Goal: Transaction & Acquisition: Book appointment/travel/reservation

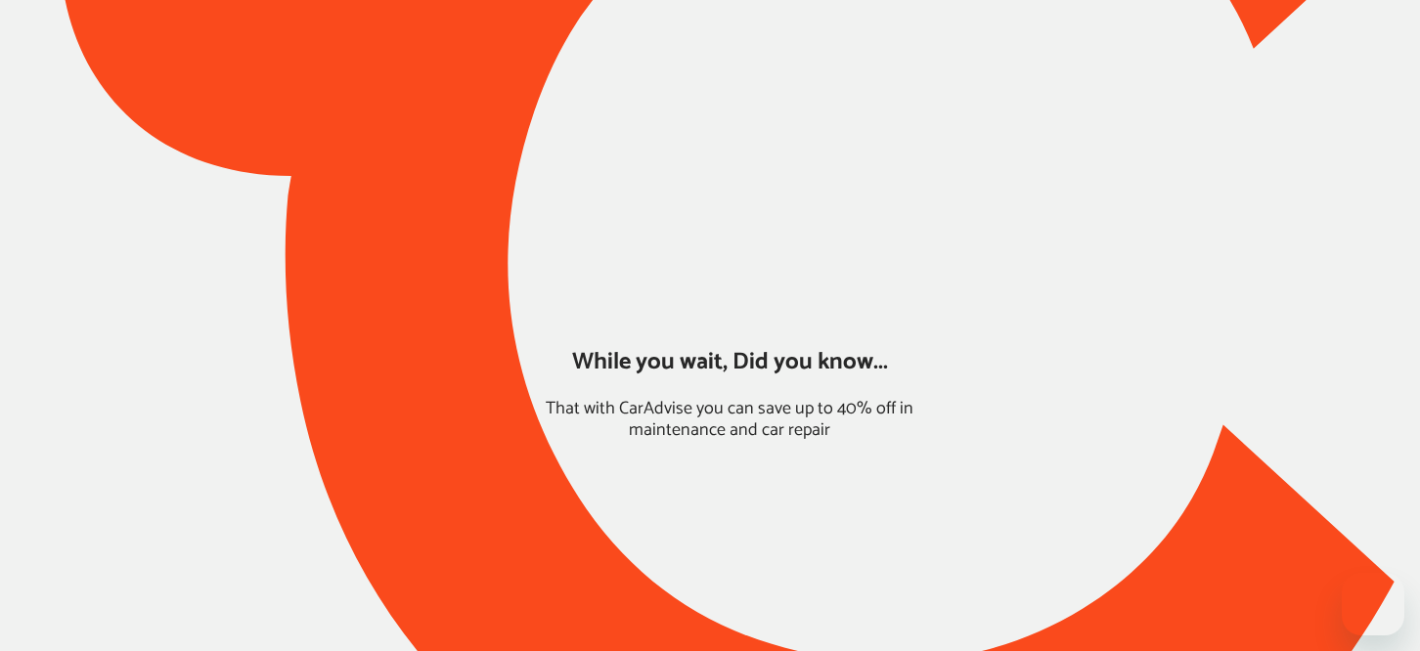
type input "*****"
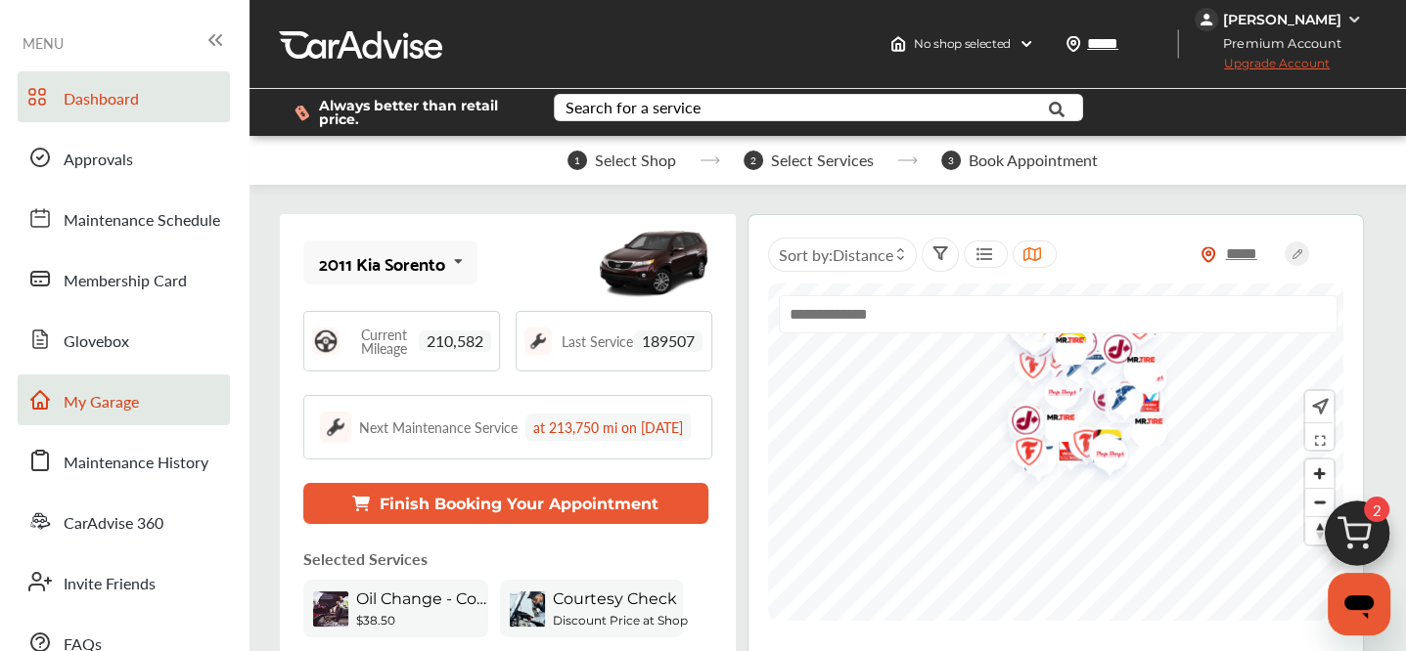
click at [141, 409] on link "My Garage" at bounding box center [124, 400] width 212 height 51
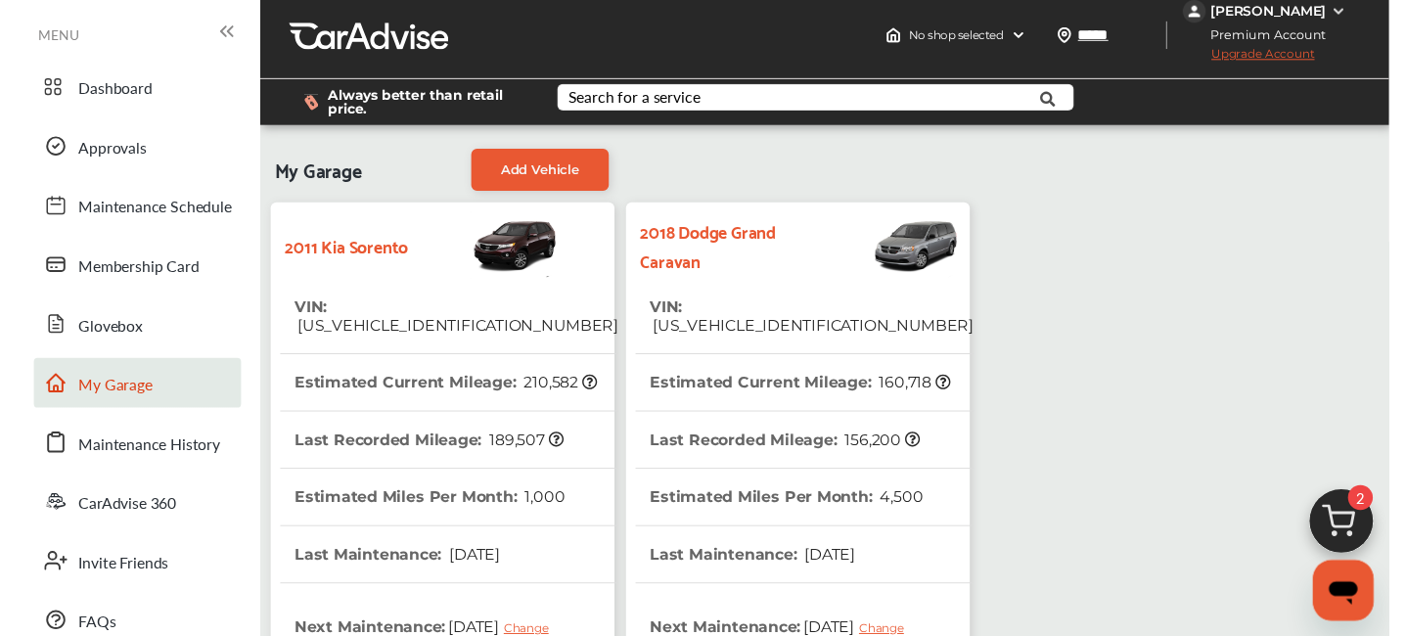
scroll to position [22, 0]
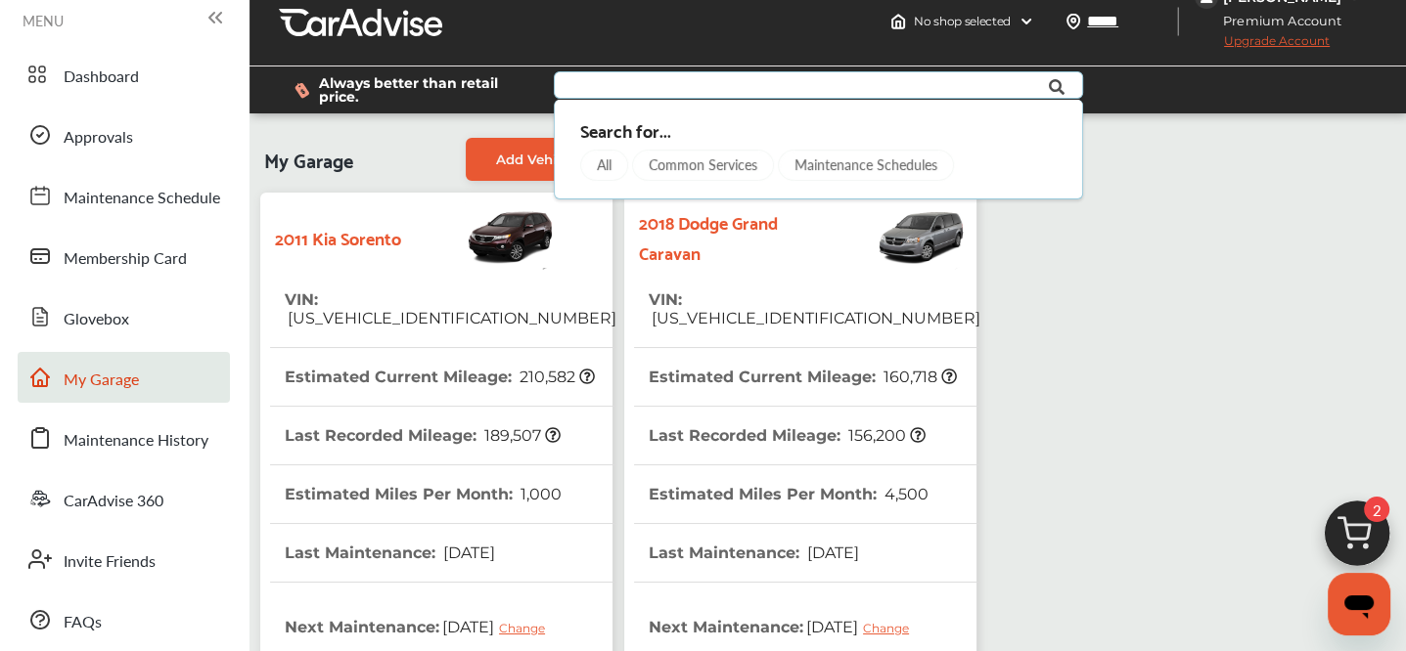
drag, startPoint x: 846, startPoint y: 104, endPoint x: 998, endPoint y: 107, distance: 151.6
click at [998, 107] on div "Search for... All Common Services Maintenance Schedules" at bounding box center [828, 90] width 580 height 47
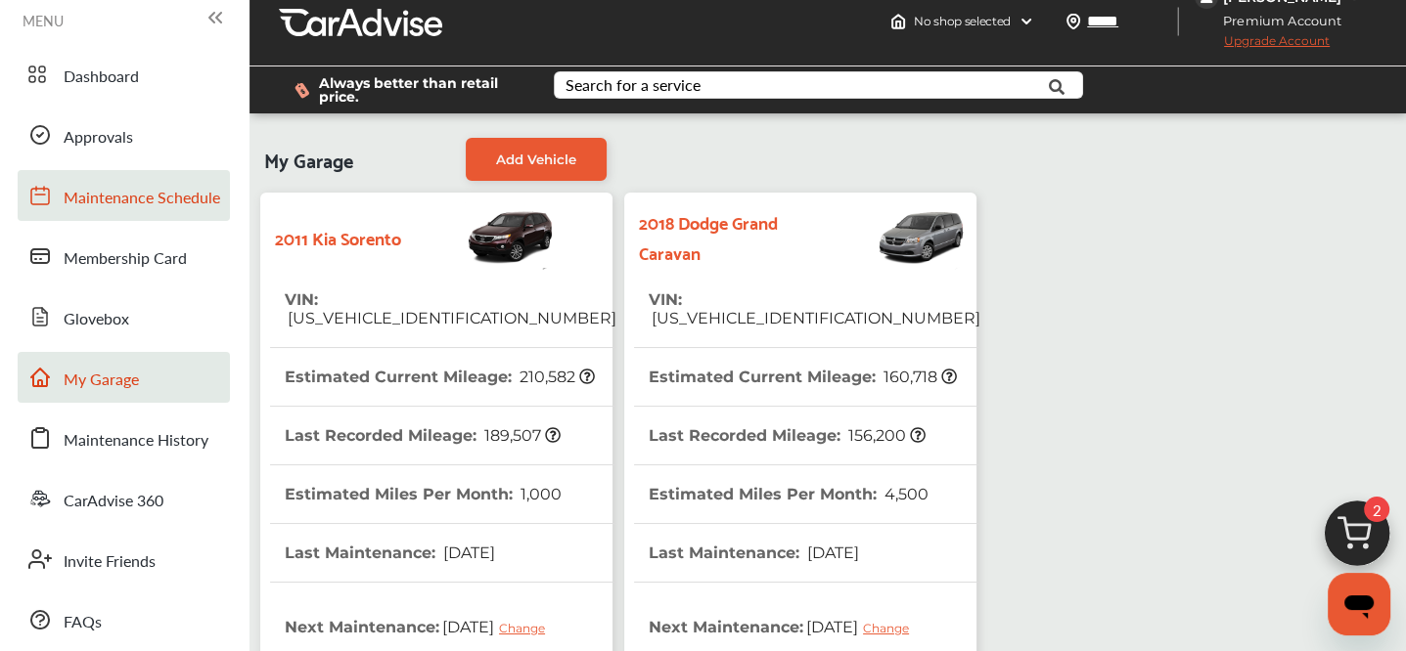
click at [74, 184] on link "Maintenance Schedule" at bounding box center [124, 195] width 212 height 51
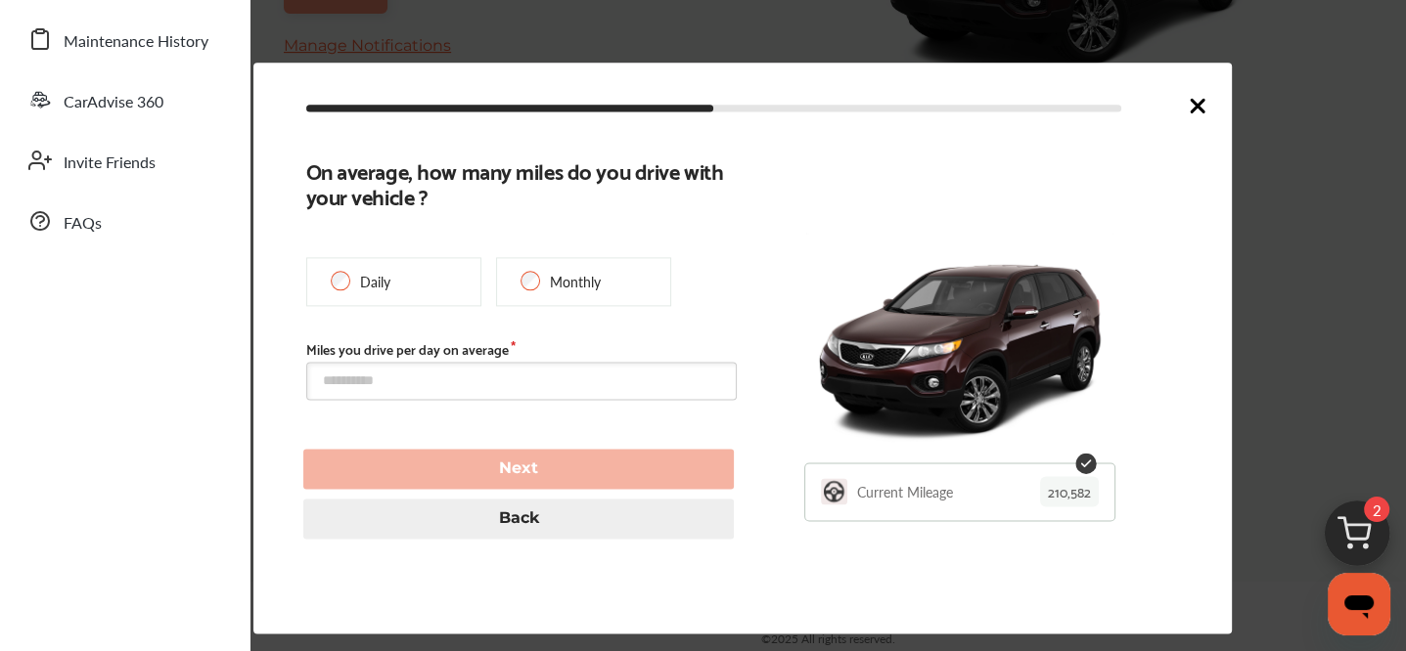
scroll to position [446, 0]
click at [1006, 157] on div "On average, how many miles do you drive with your vehicle ? Daily Monthly Miles…" at bounding box center [742, 347] width 872 height 381
click at [1201, 106] on icon at bounding box center [1196, 105] width 23 height 23
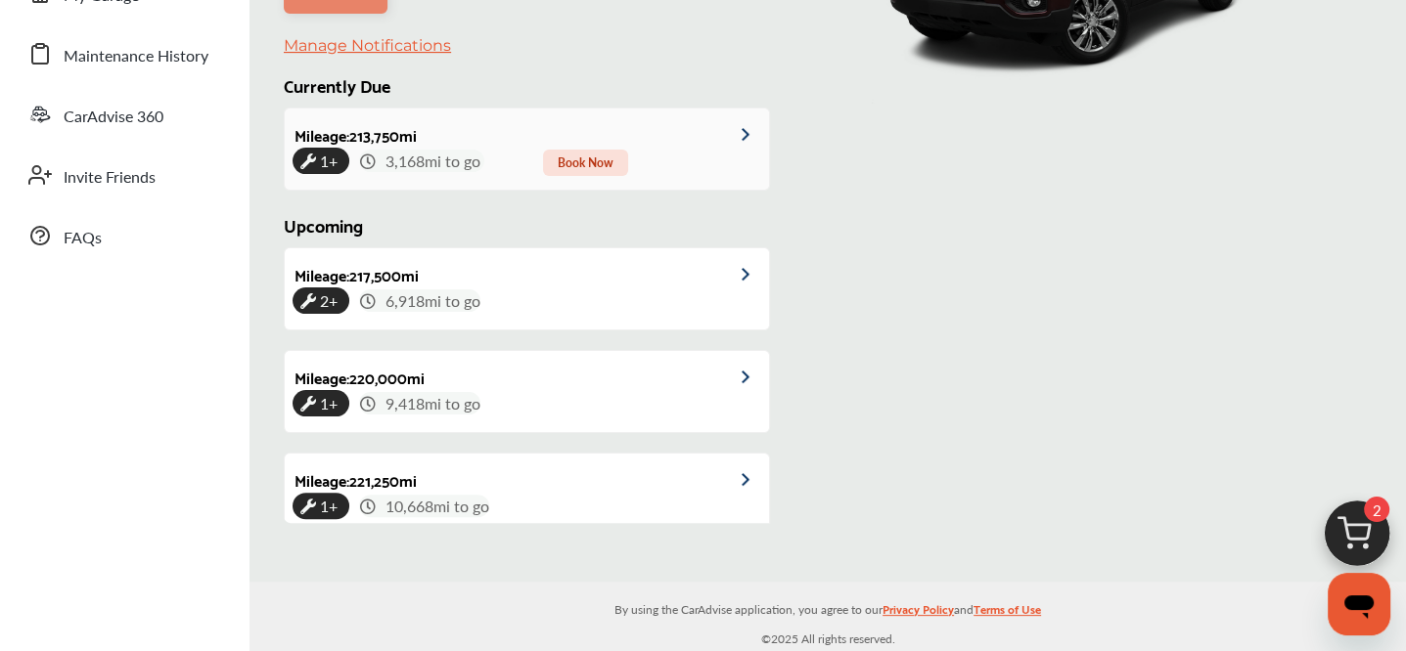
scroll to position [0, 0]
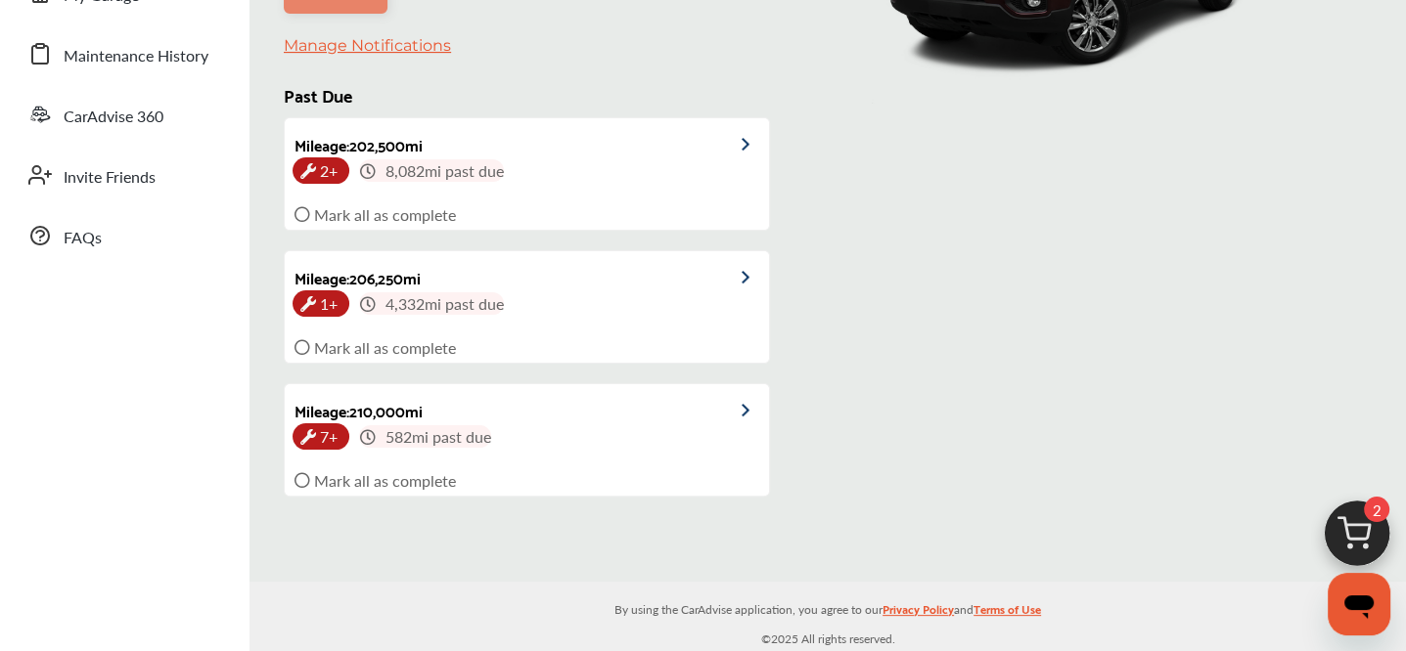
click at [905, 126] on div "2011 Kia Sorento" at bounding box center [1051, 139] width 473 height 770
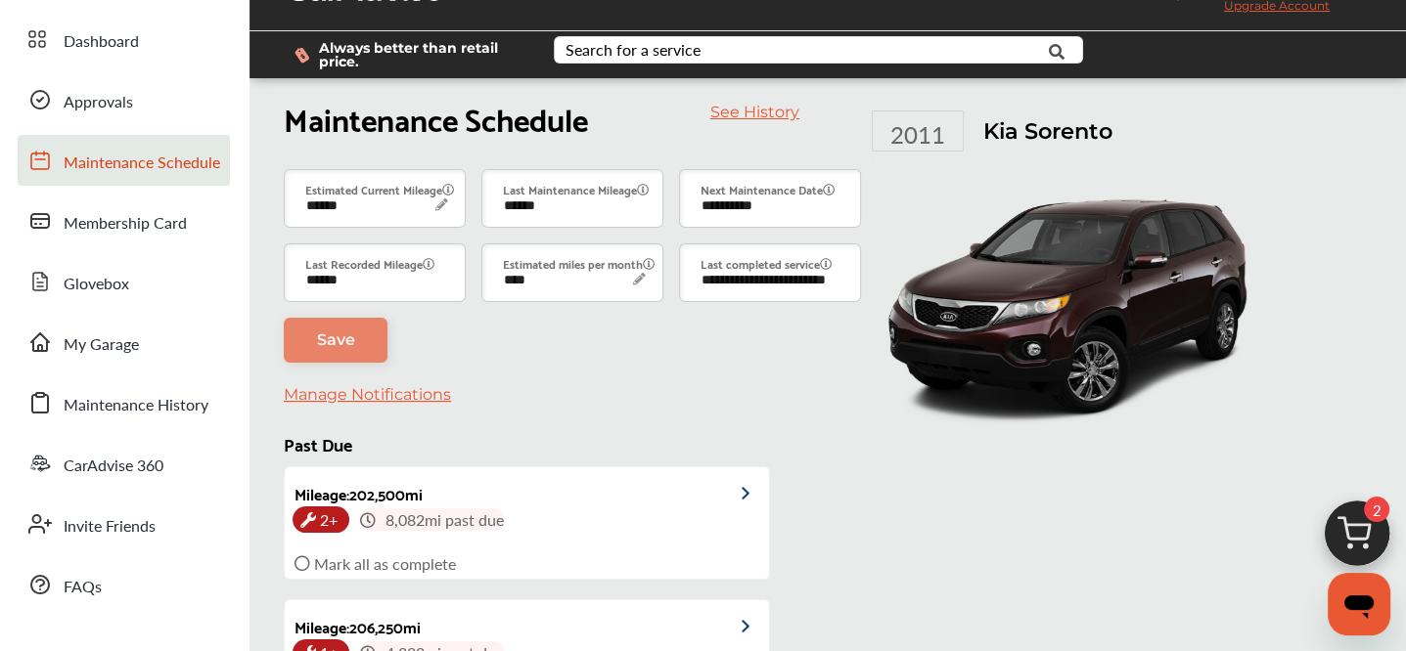
scroll to position [59, 0]
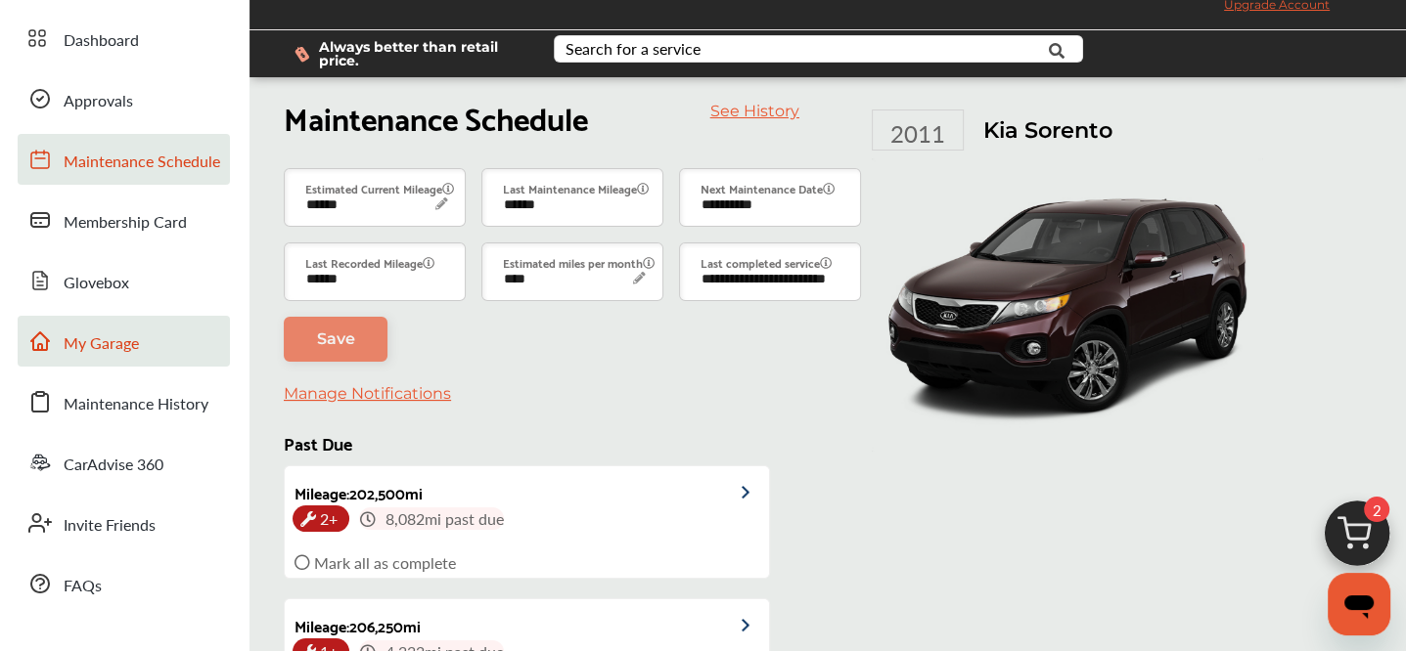
click at [66, 344] on span "My Garage" at bounding box center [101, 344] width 75 height 25
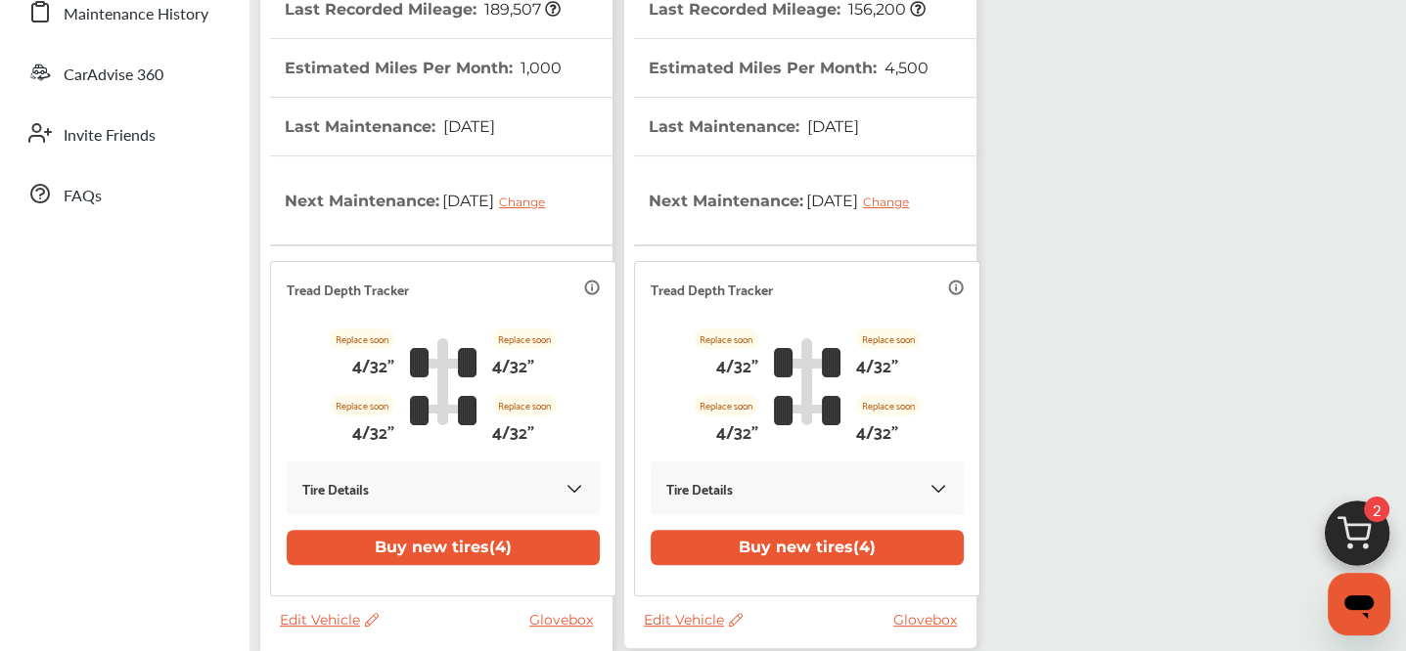
scroll to position [614, 0]
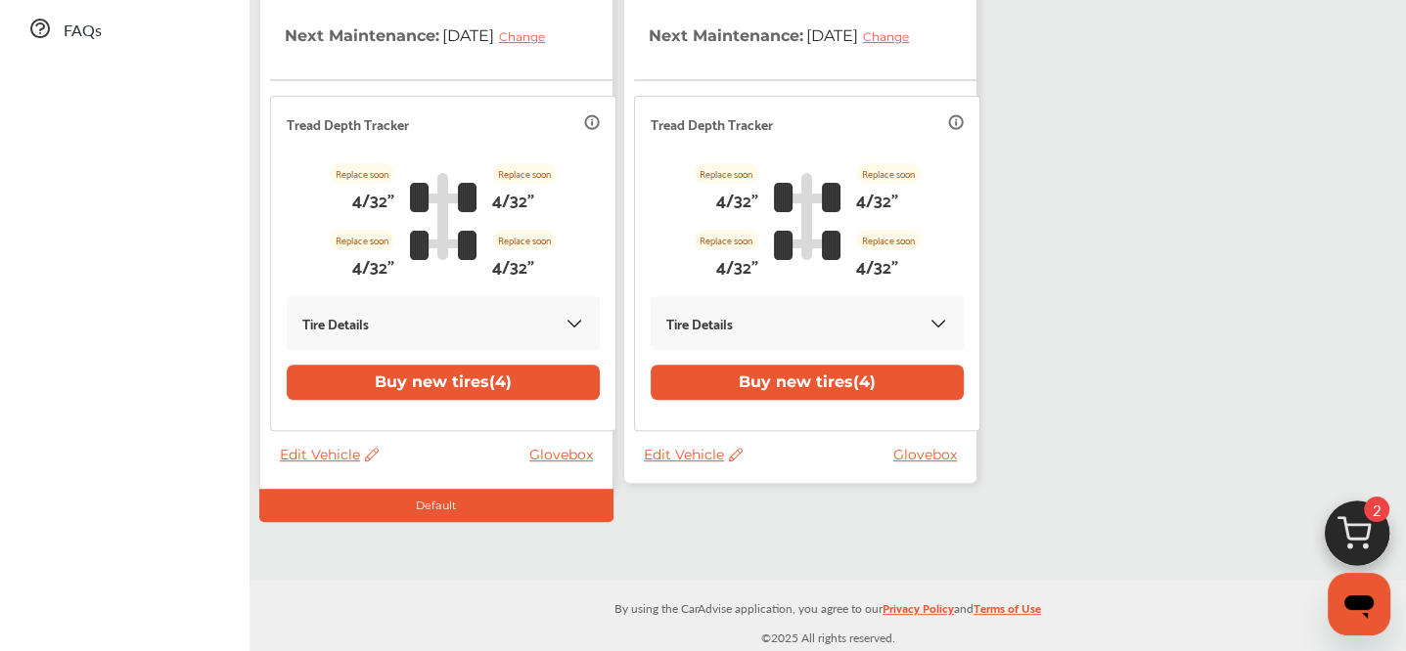
click at [672, 456] on span "Edit Vehicle" at bounding box center [693, 455] width 99 height 18
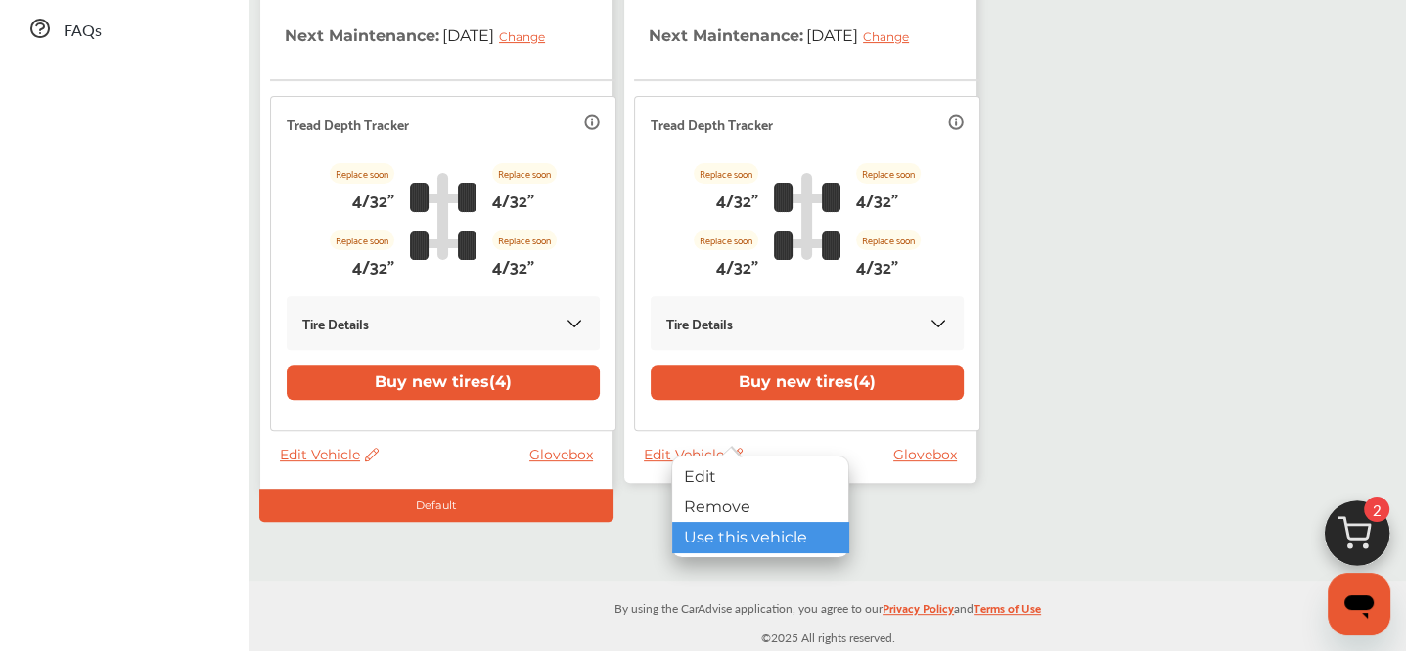
click at [714, 539] on div "Use this vehicle" at bounding box center [760, 537] width 176 height 30
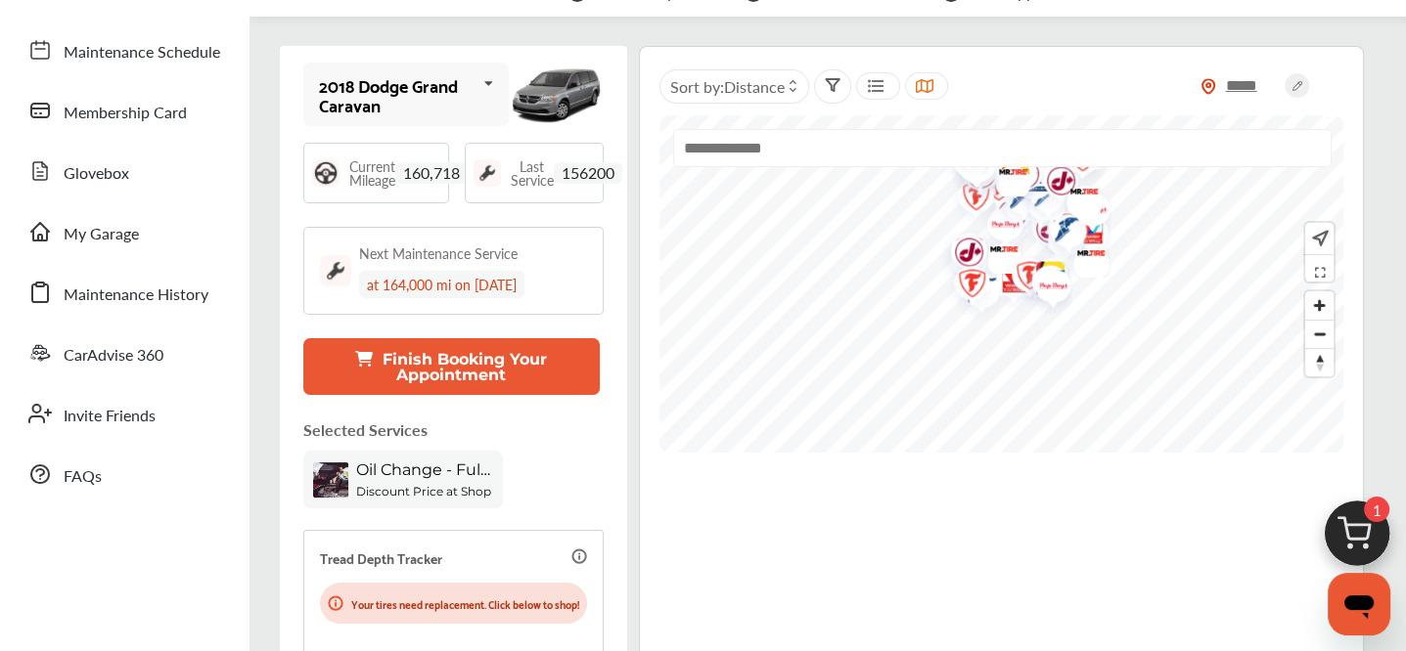
scroll to position [170, 0]
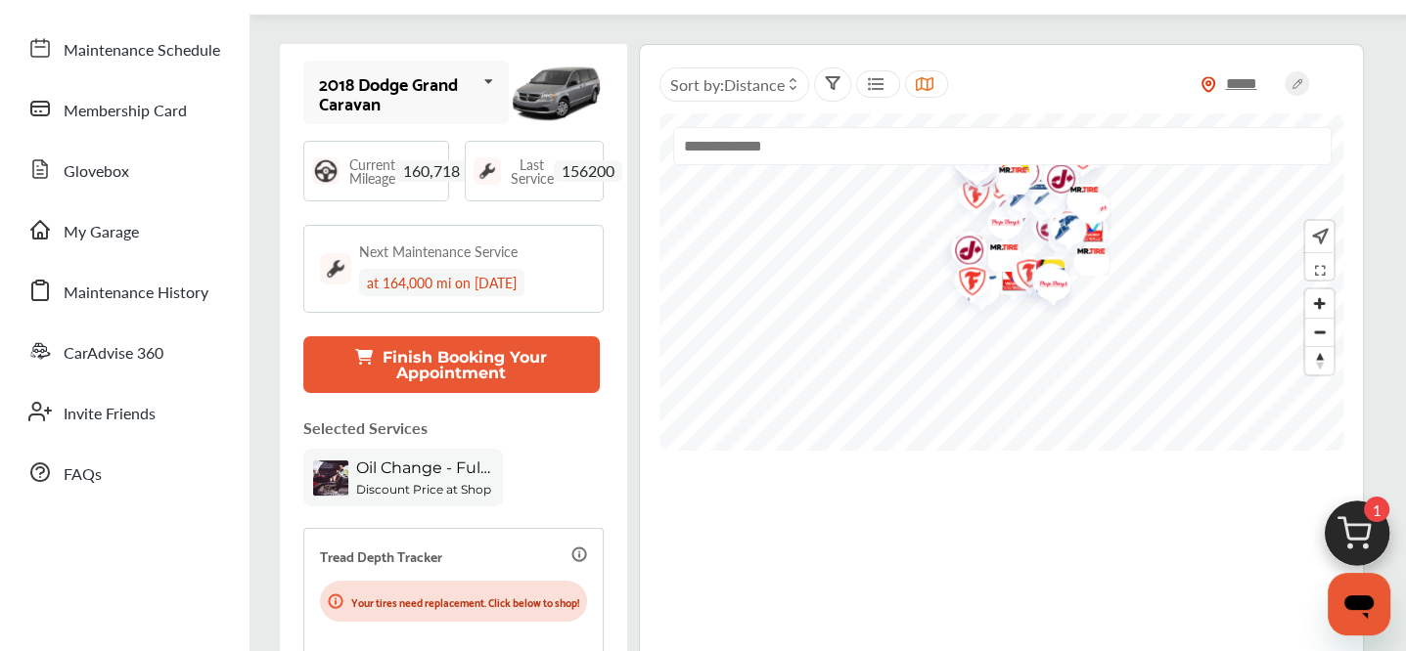
click at [1346, 519] on img at bounding box center [1357, 539] width 94 height 94
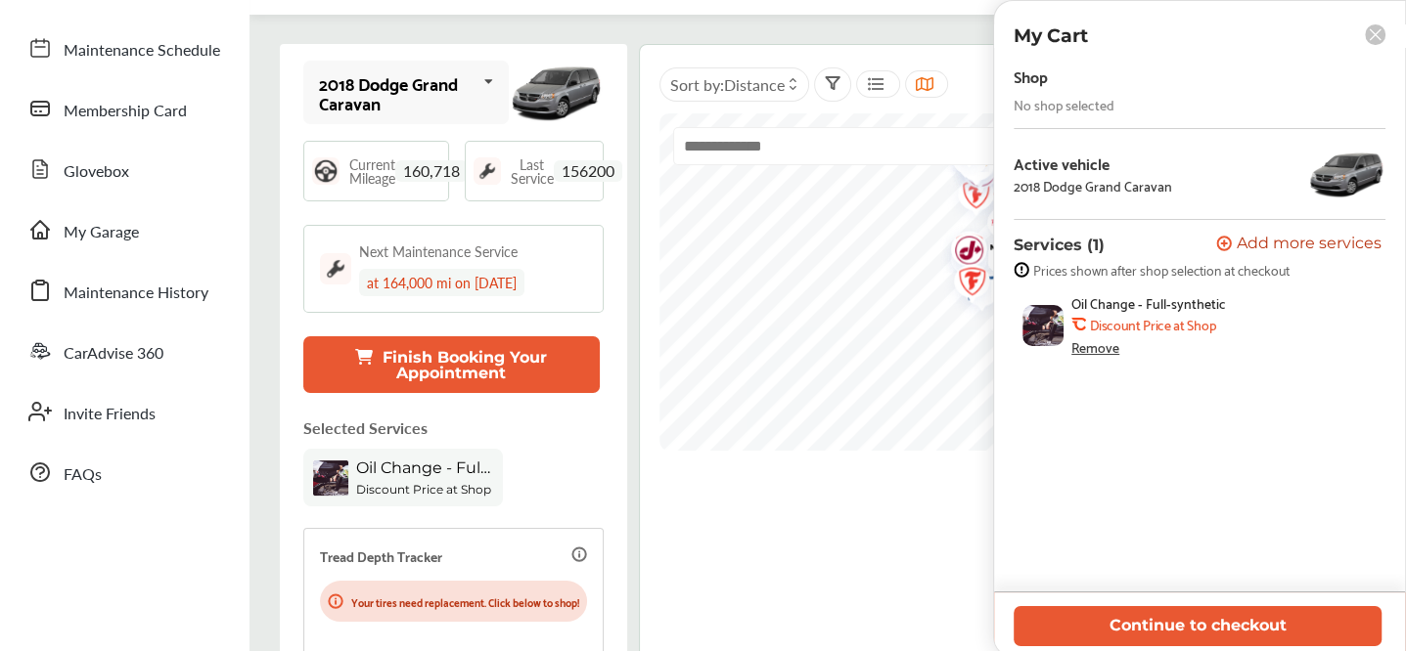
click at [1224, 246] on icon at bounding box center [1224, 243] width 0 height 5
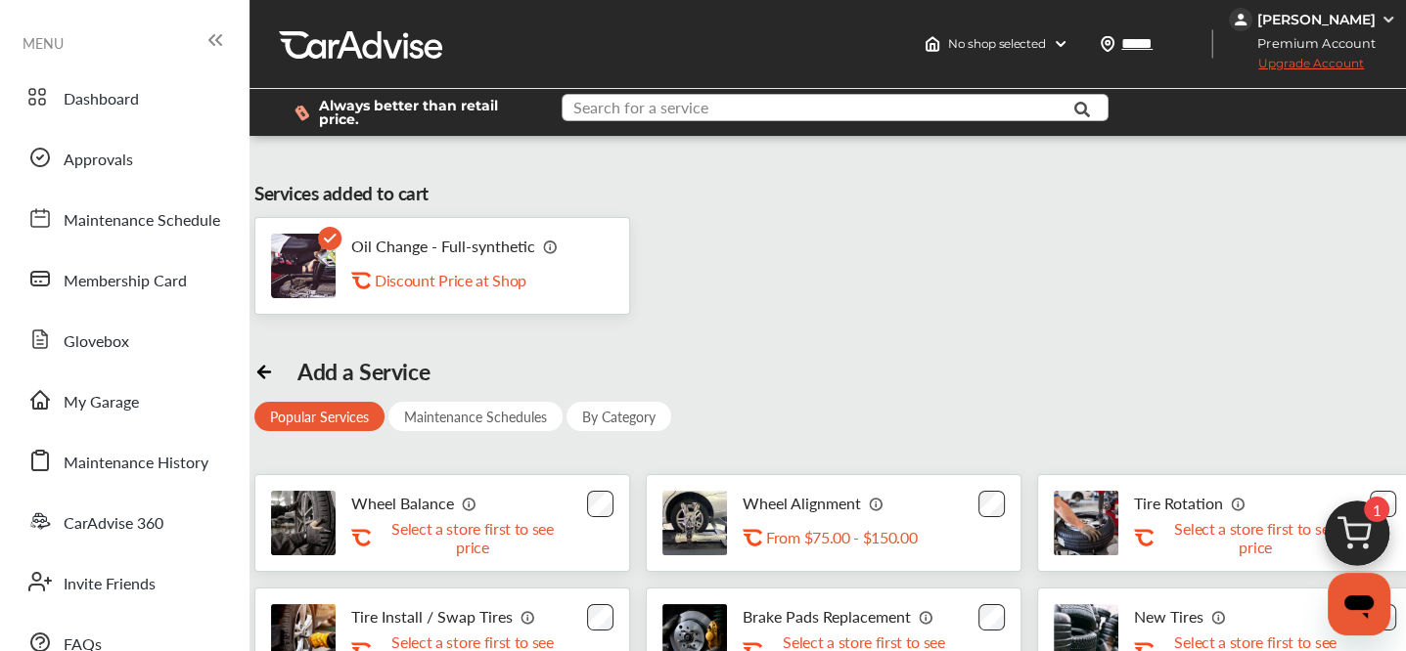
click at [715, 97] on input "text" at bounding box center [819, 110] width 512 height 30
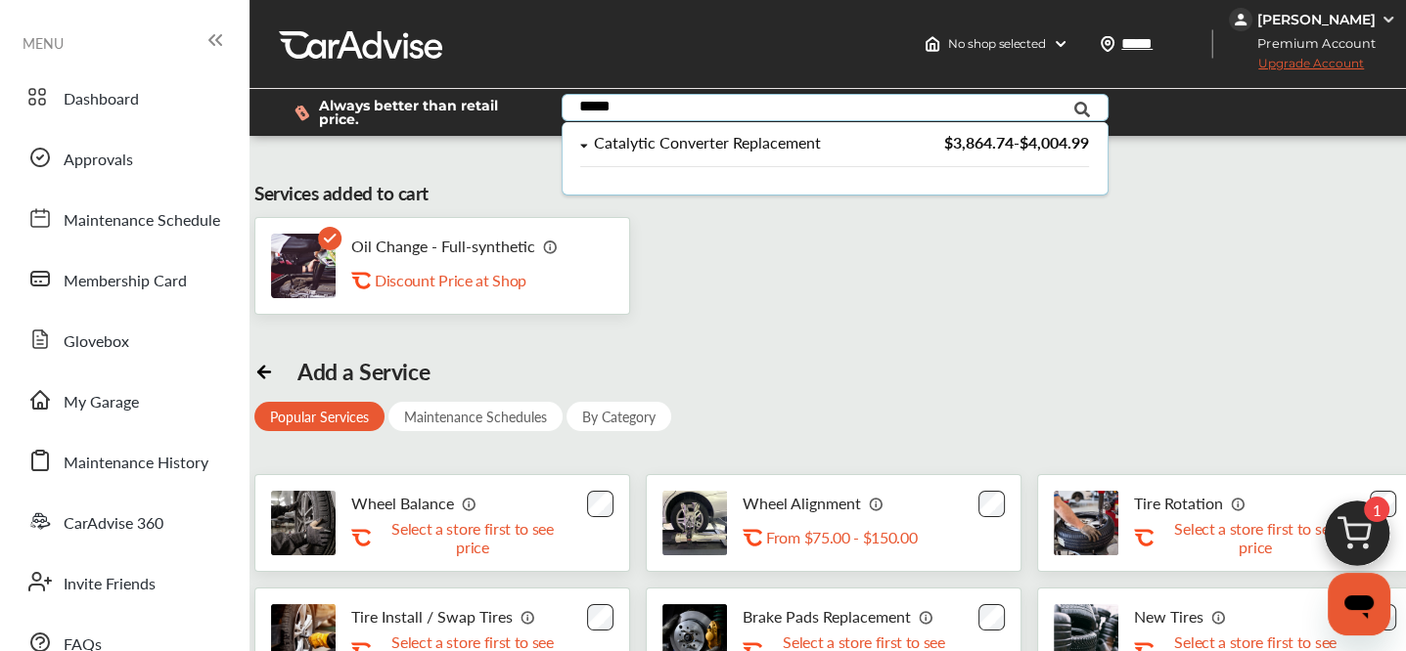
type input "*****"
click at [703, 132] on div "Catalytic Converter Replacement $3,864.74 - $4,004.99" at bounding box center [834, 150] width 545 height 57
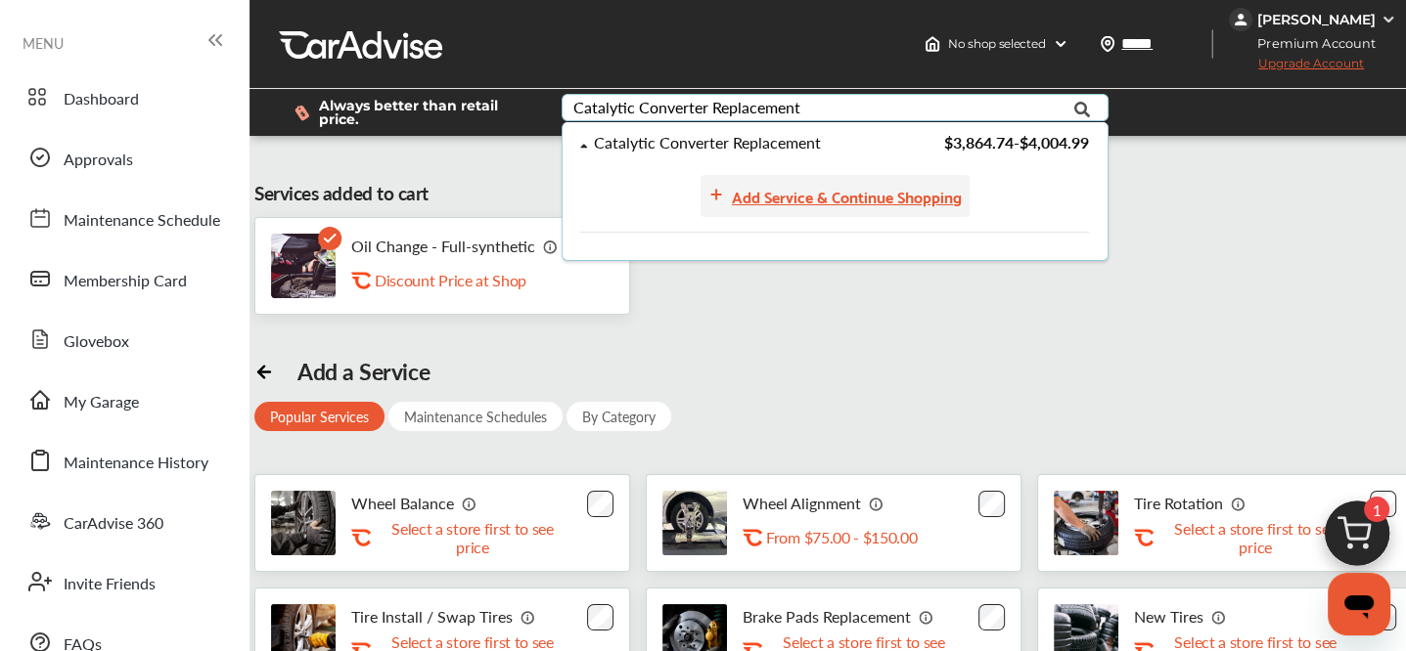
click at [757, 209] on div "Add Service & Continue Shopping" at bounding box center [847, 196] width 230 height 26
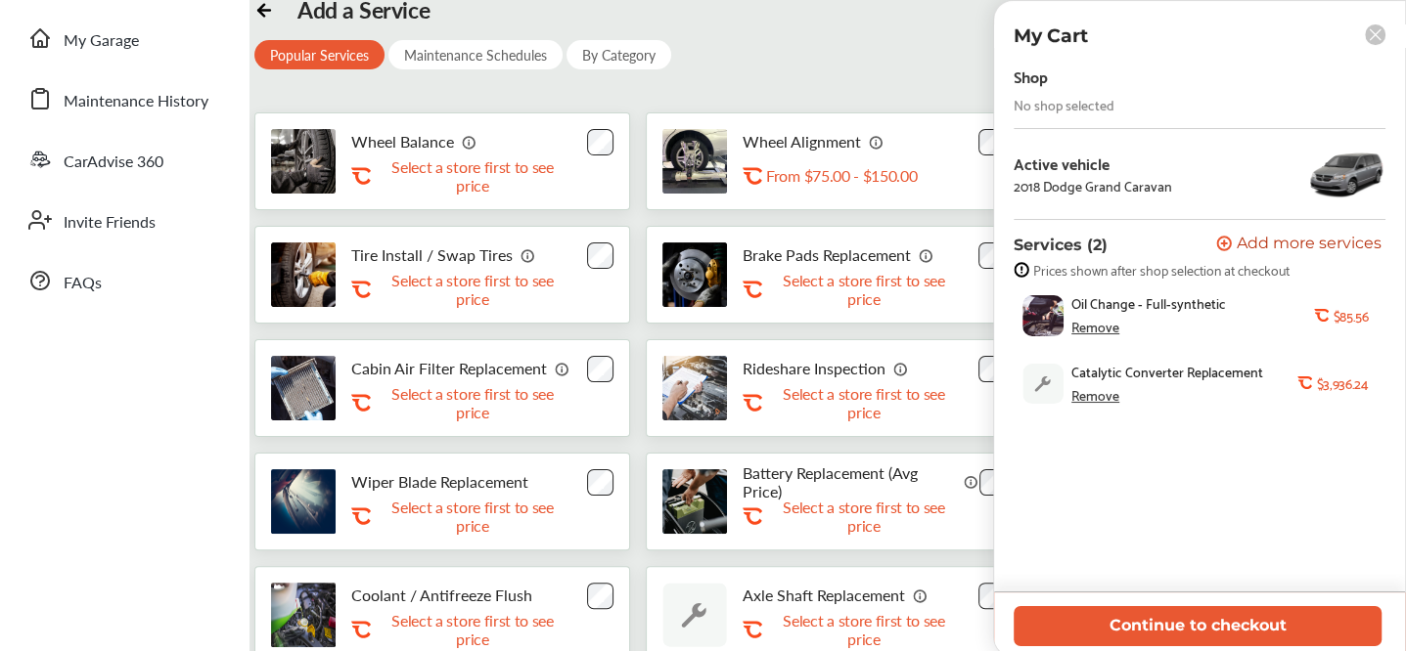
scroll to position [728, 0]
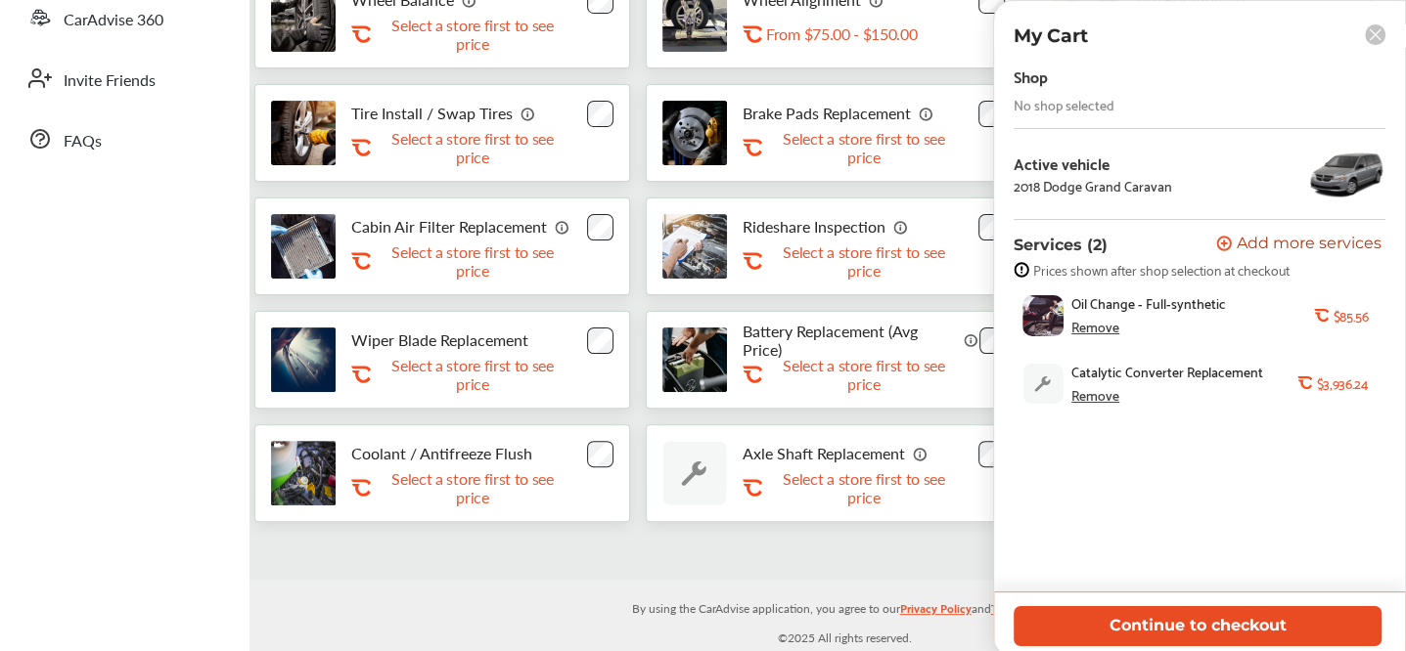
click at [1085, 633] on button "Continue to checkout" at bounding box center [1197, 626] width 368 height 40
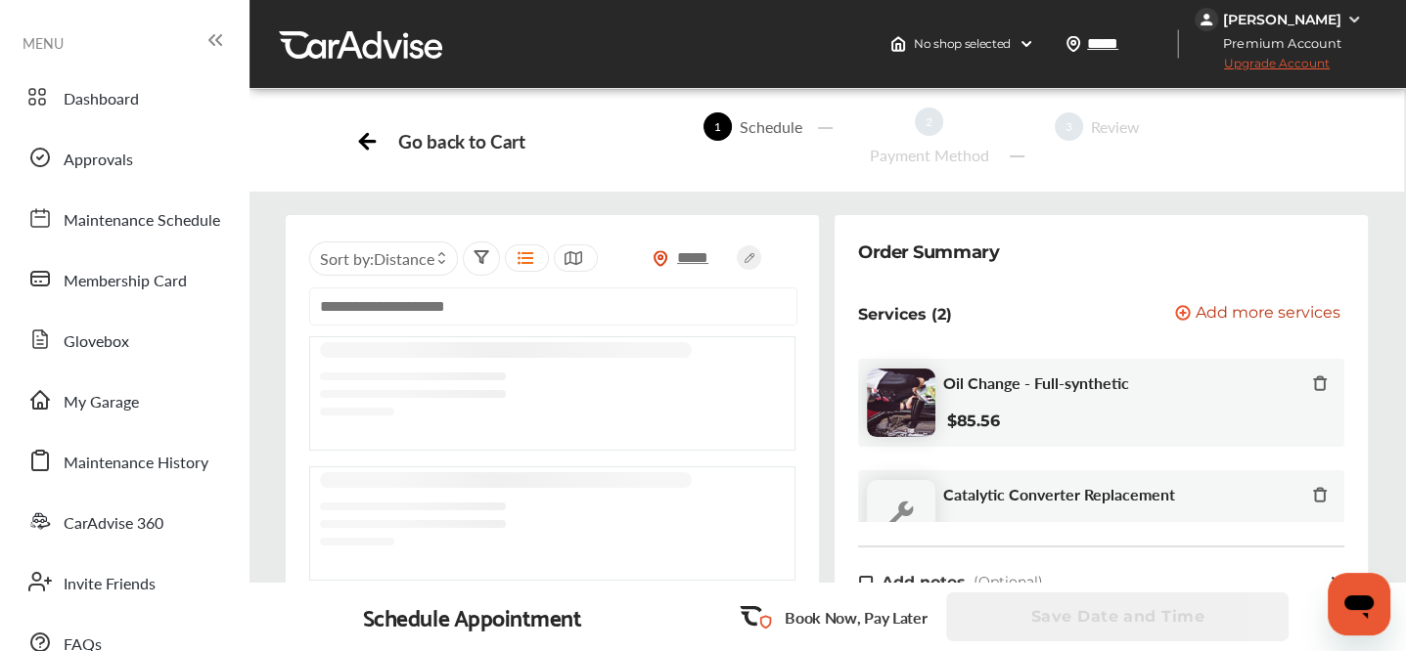
click at [556, 326] on input "text" at bounding box center [553, 307] width 488 height 38
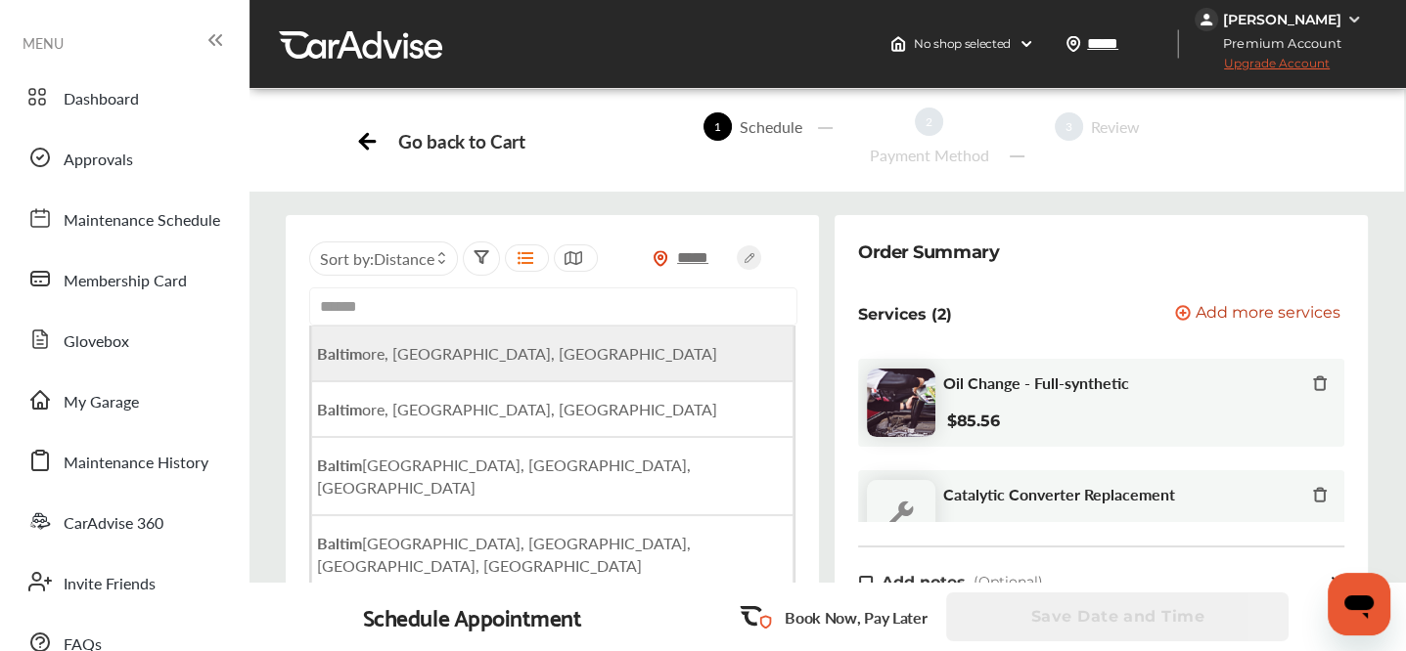
click at [500, 371] on li "Baltim ore, [GEOGRAPHIC_DATA], [GEOGRAPHIC_DATA]" at bounding box center [552, 354] width 482 height 56
type input "**********"
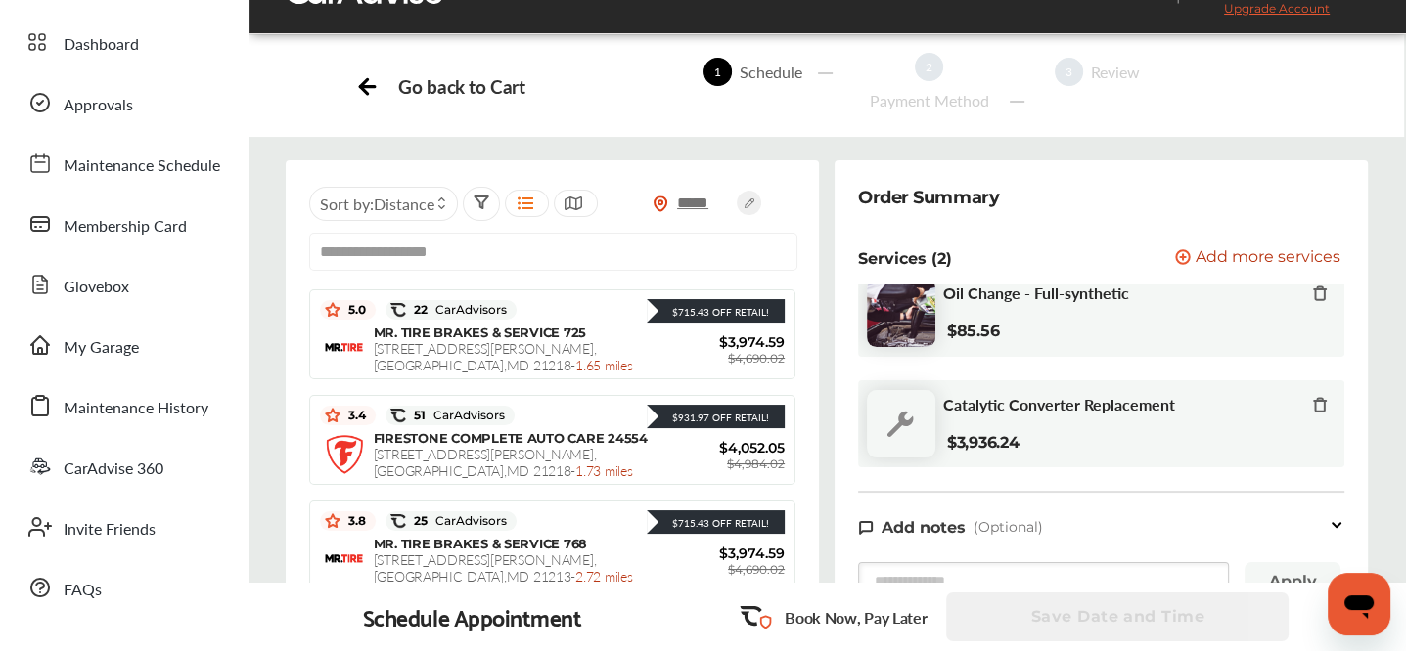
scroll to position [229, 0]
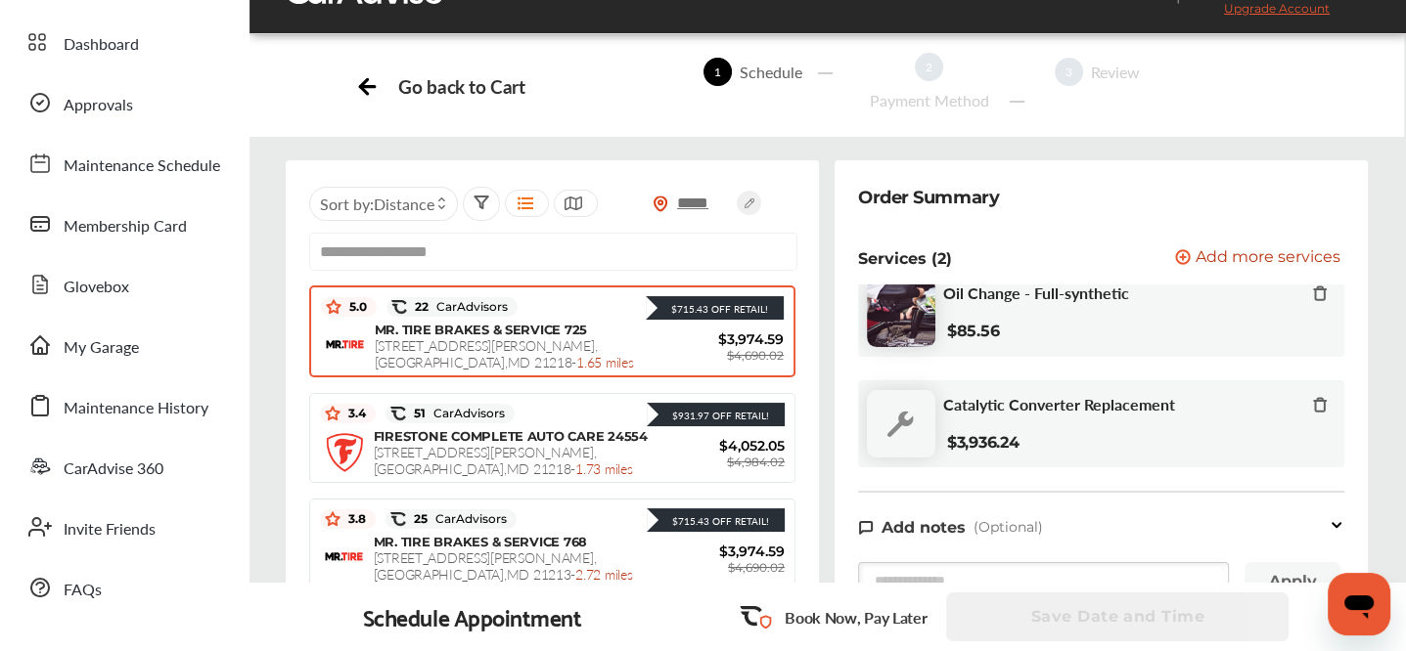
click at [568, 372] on span "[STREET_ADDRESS][PERSON_NAME] - 1.65 miles" at bounding box center [504, 353] width 259 height 36
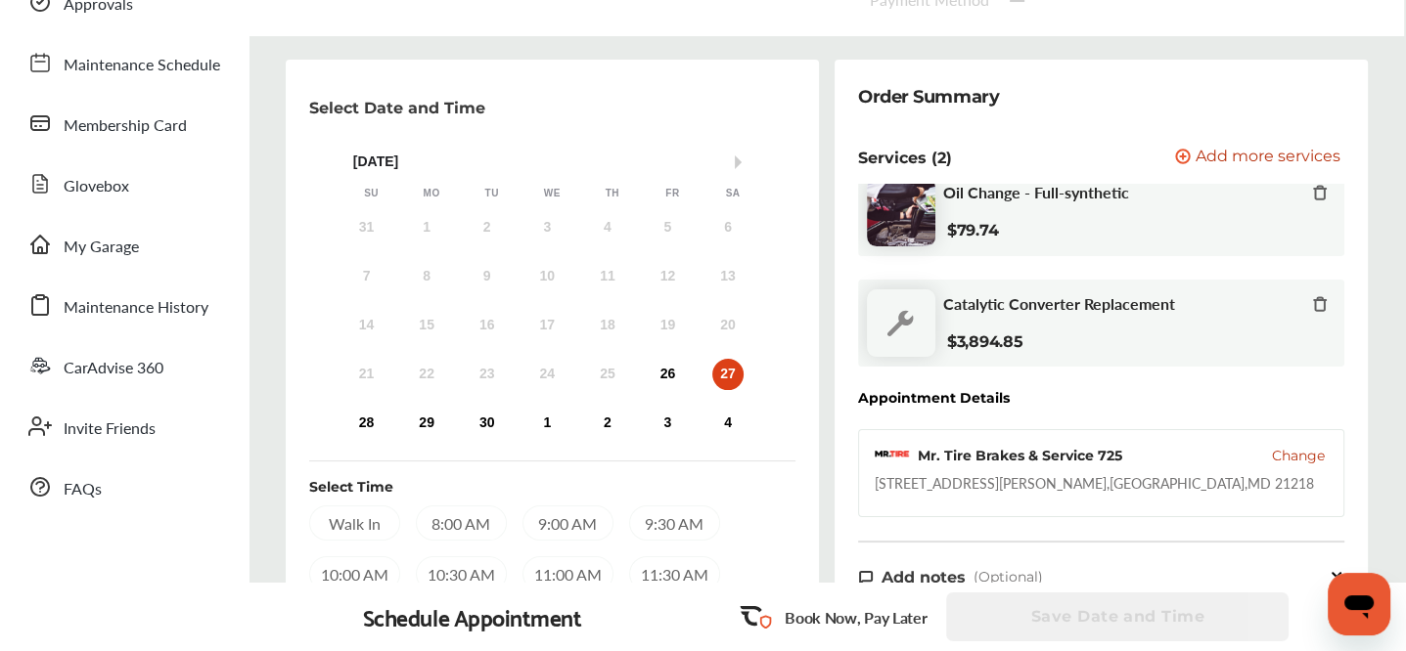
scroll to position [190, 0]
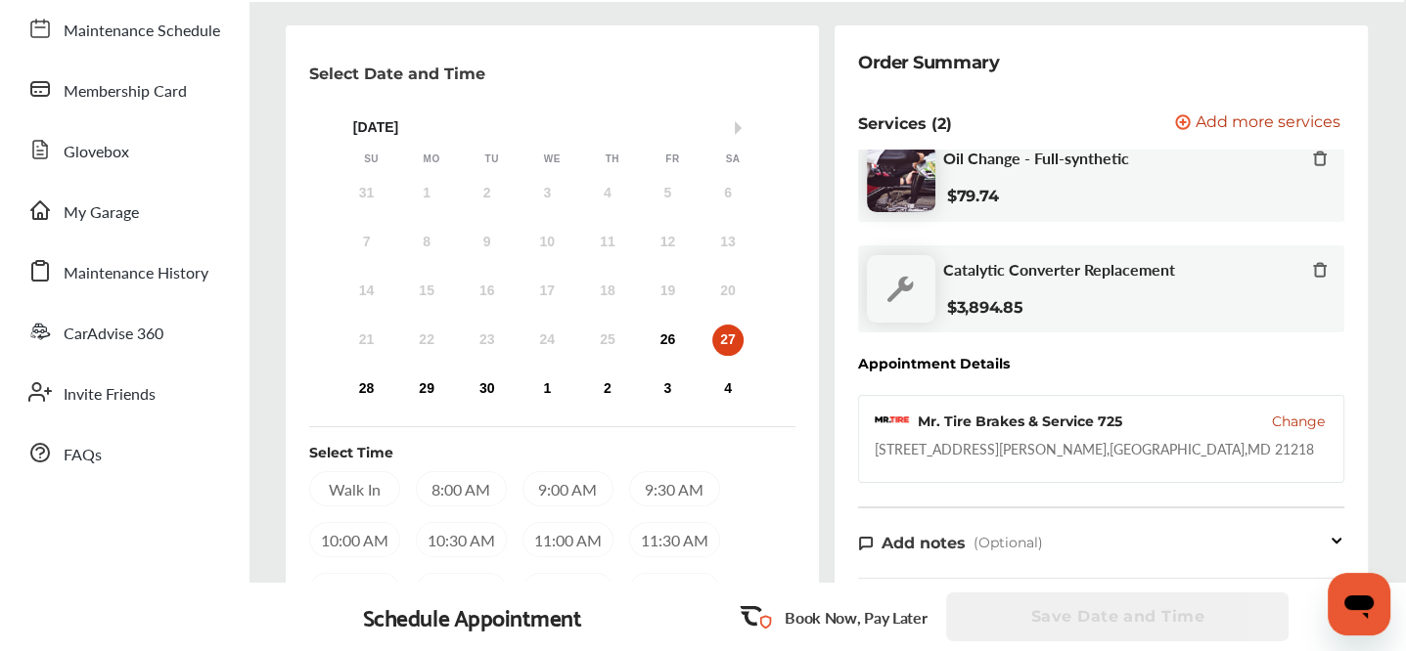
click at [1271, 416] on span "Change" at bounding box center [1297, 422] width 53 height 20
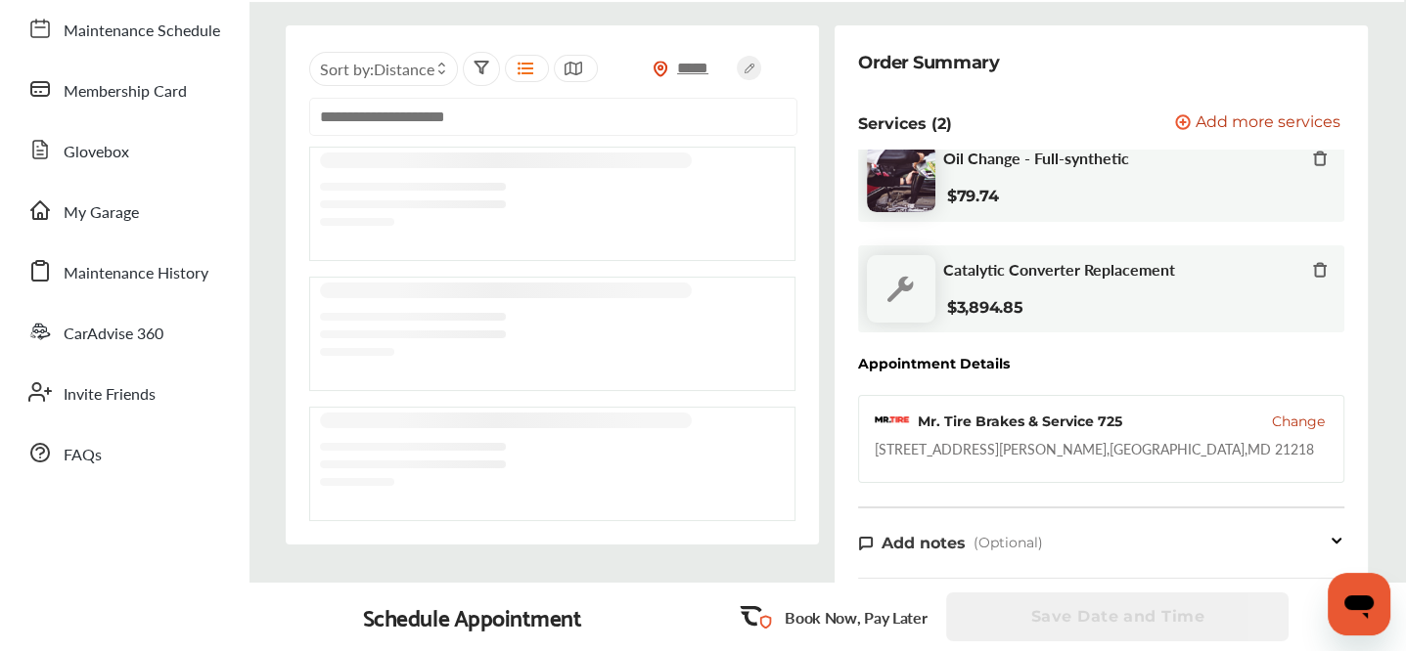
click at [551, 136] on input "text" at bounding box center [553, 117] width 488 height 38
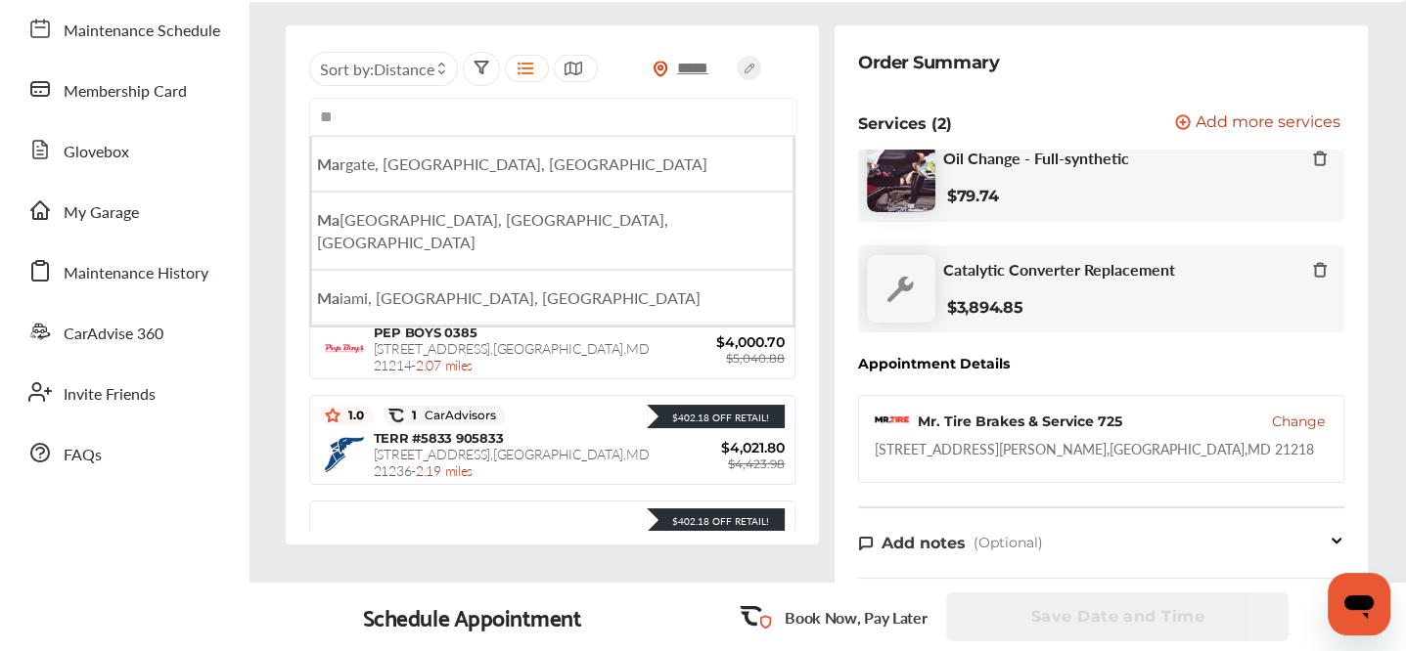
type input "*"
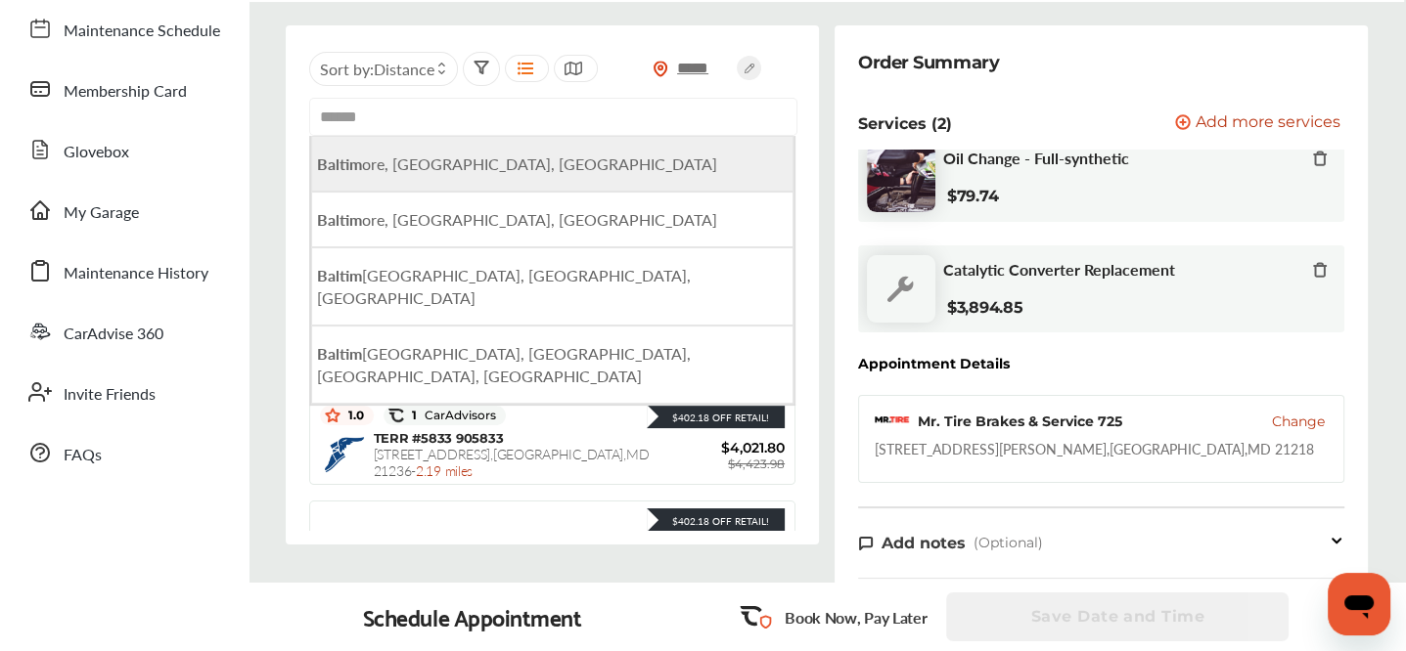
click at [468, 175] on span "Baltim ore, [GEOGRAPHIC_DATA], [GEOGRAPHIC_DATA]" at bounding box center [517, 164] width 400 height 22
type input "**********"
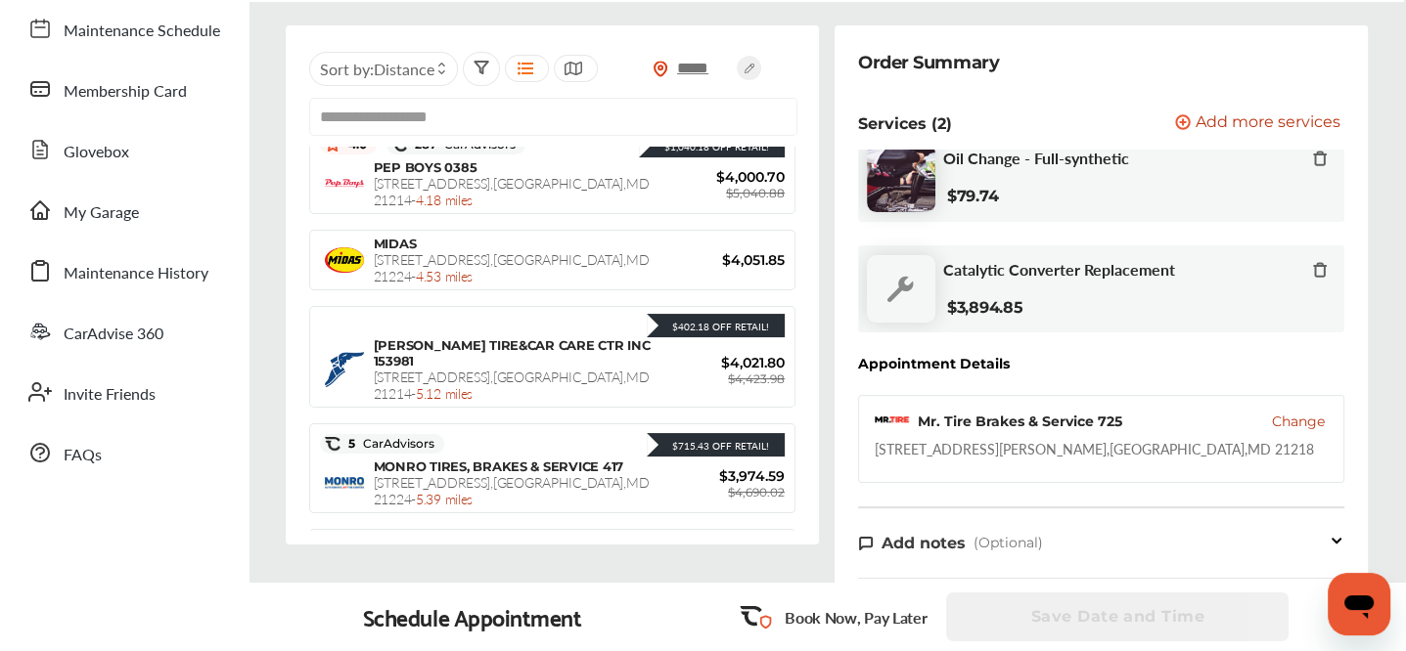
scroll to position [786, 0]
click at [600, 208] on div "PEP BOYS 0385 [STREET_ADDRESS] - 4.18 miles" at bounding box center [520, 183] width 291 height 49
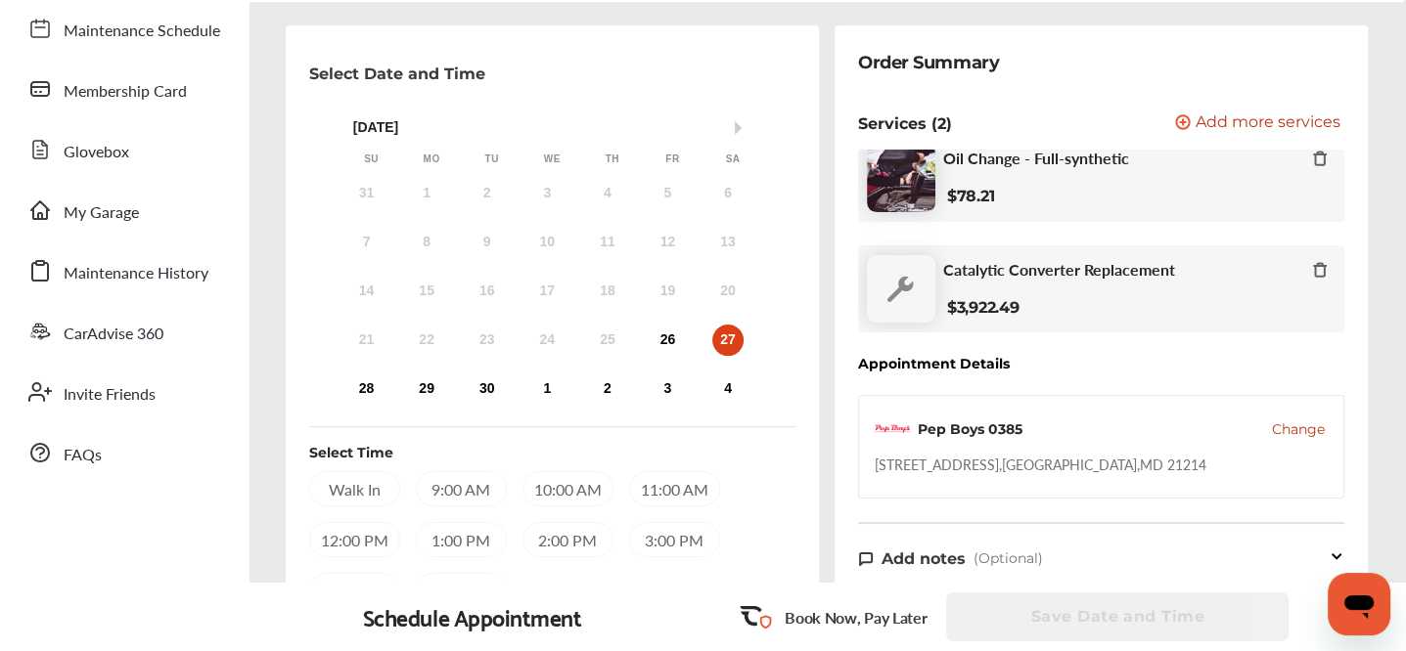
scroll to position [35, 0]
click at [503, 382] on div "30" at bounding box center [486, 389] width 31 height 31
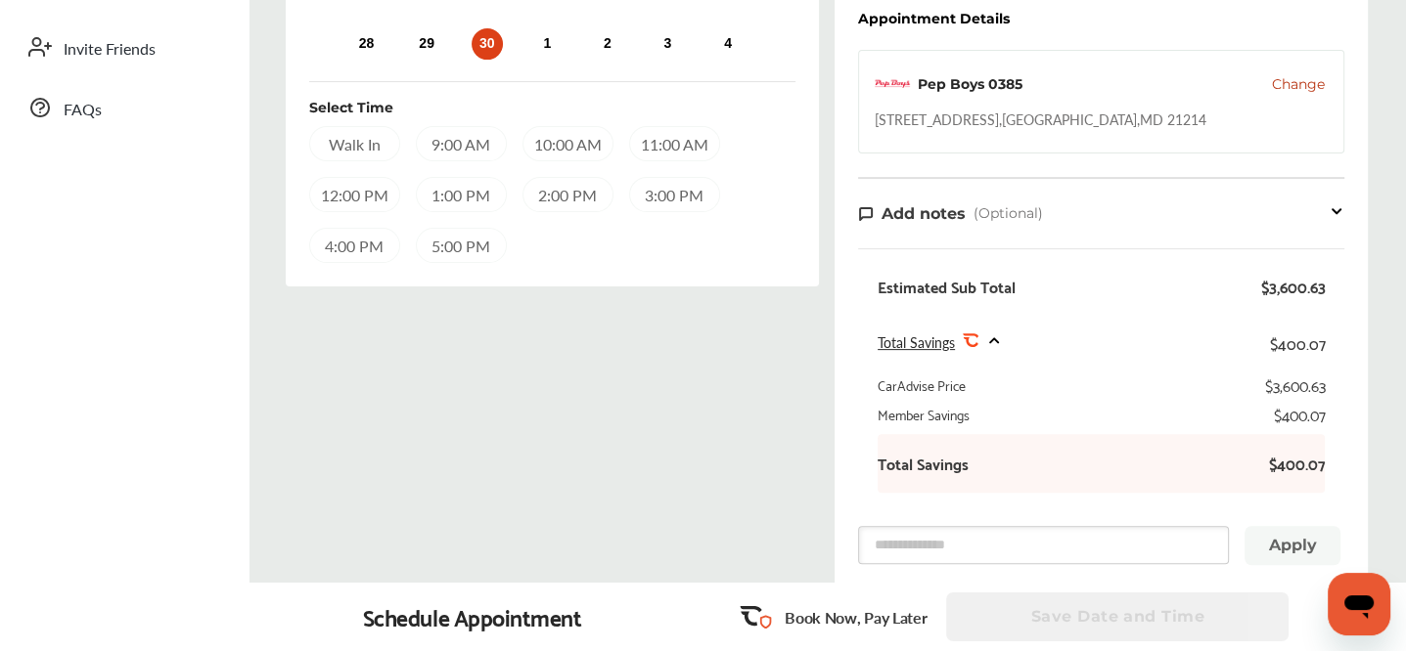
scroll to position [534, 0]
click at [400, 206] on div "12:00 PM" at bounding box center [354, 195] width 91 height 35
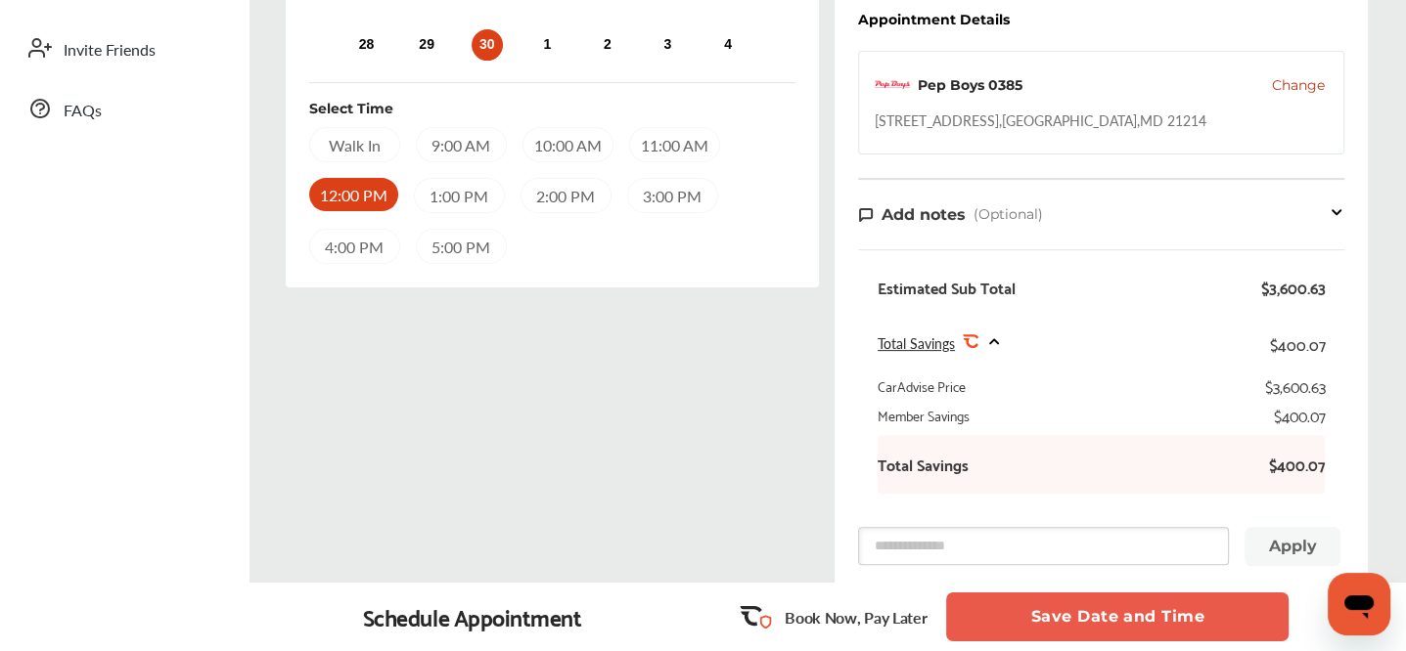
click at [1106, 629] on button "Save Date and Time" at bounding box center [1117, 617] width 342 height 49
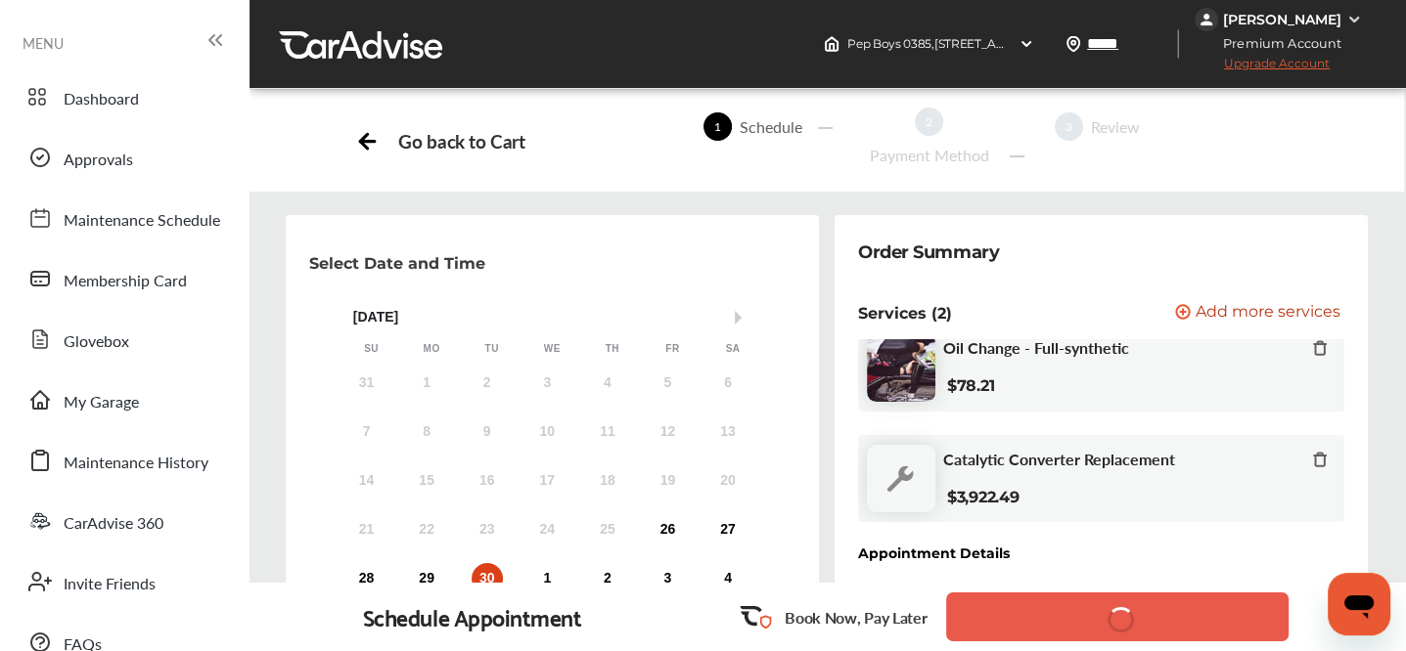
scroll to position [2, 0]
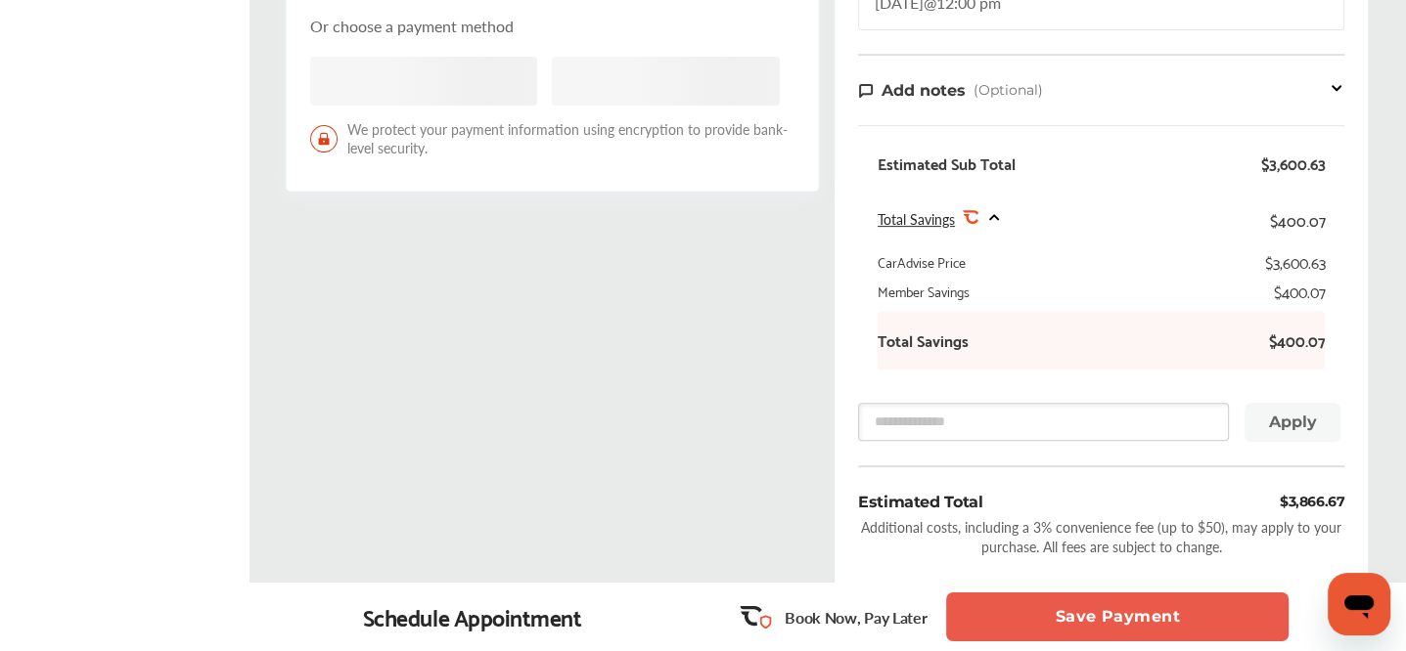
scroll to position [683, 0]
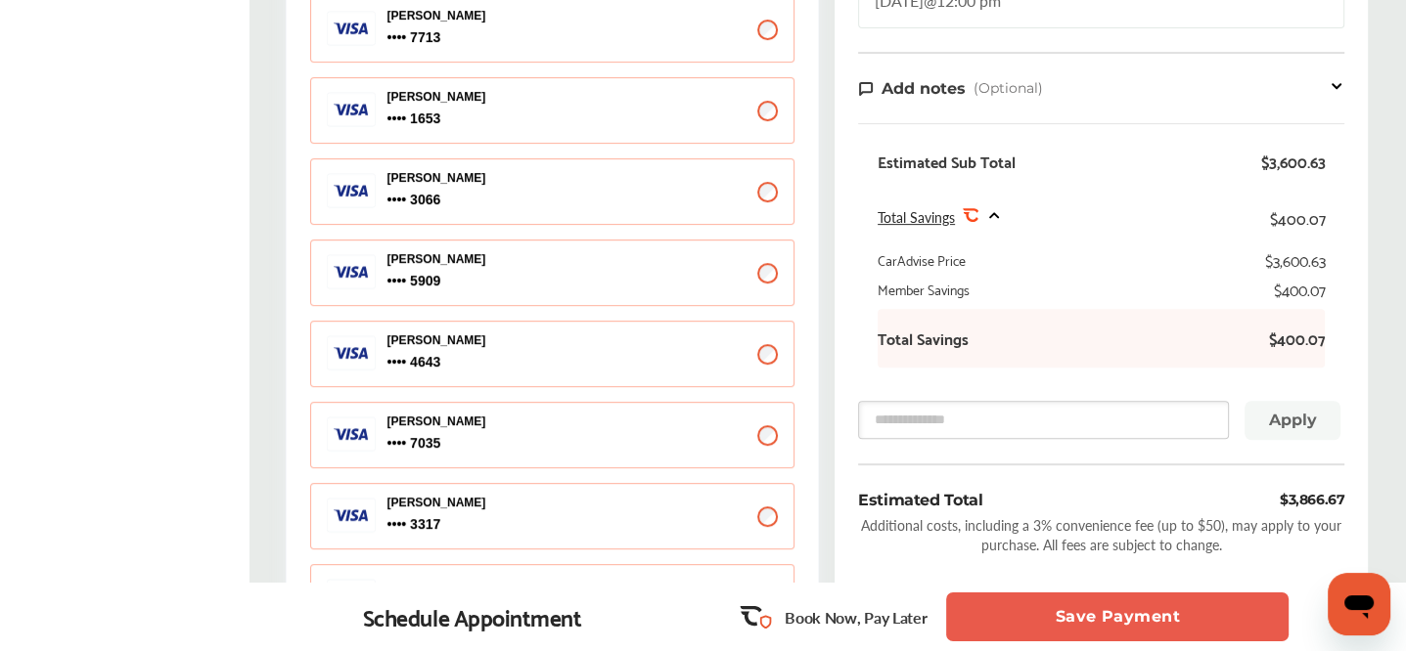
click at [1029, 614] on button "Save Payment" at bounding box center [1117, 617] width 342 height 49
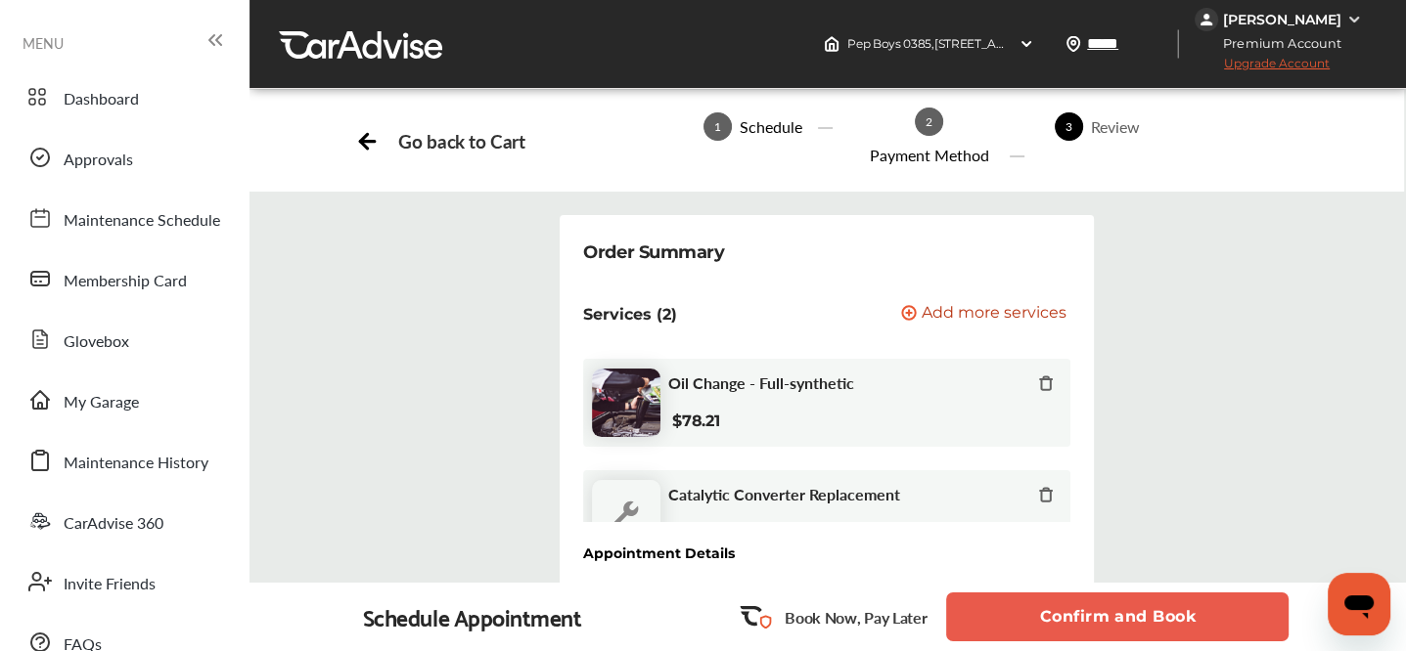
click at [1030, 617] on button "Confirm and Book" at bounding box center [1117, 617] width 342 height 49
